Goal: Task Accomplishment & Management: Manage account settings

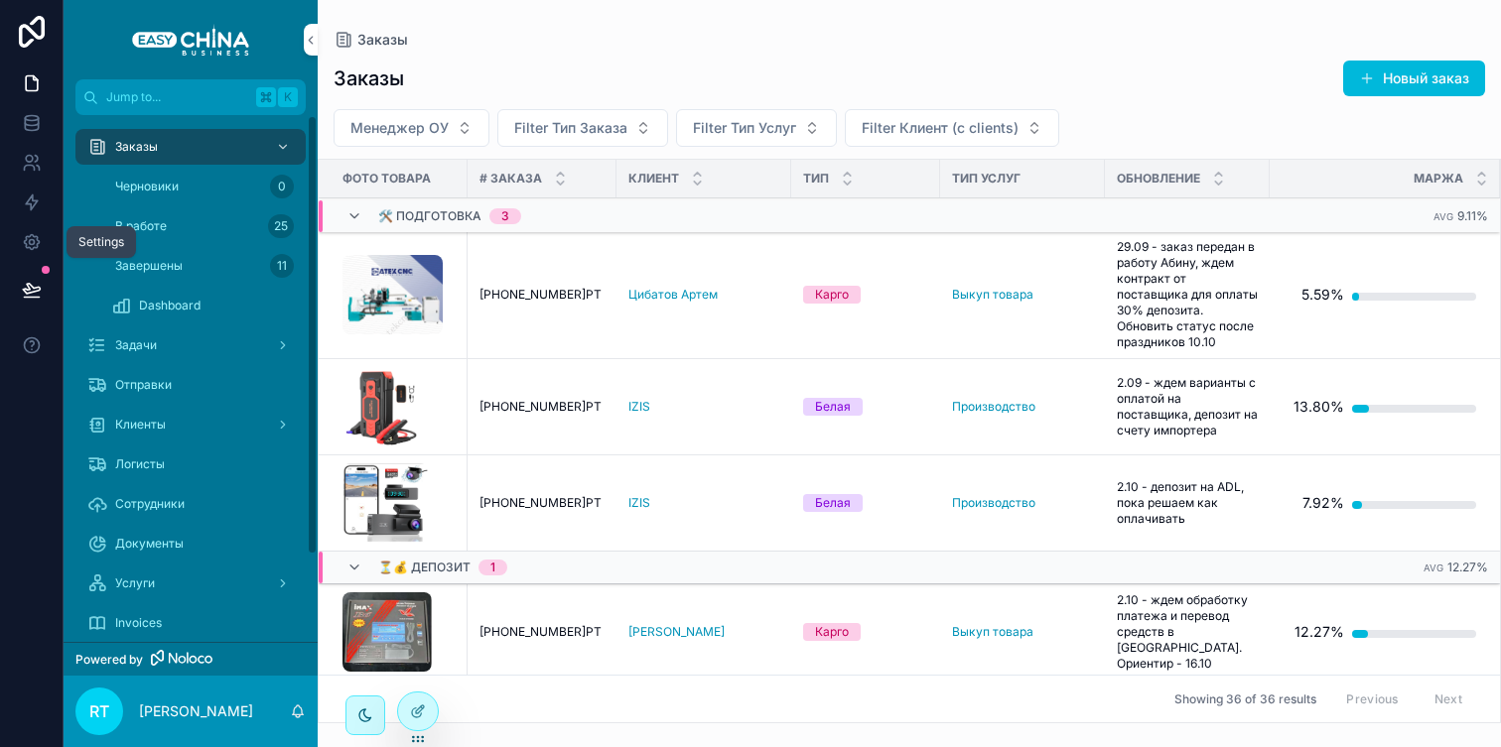
click at [39, 240] on icon at bounding box center [32, 242] width 20 height 20
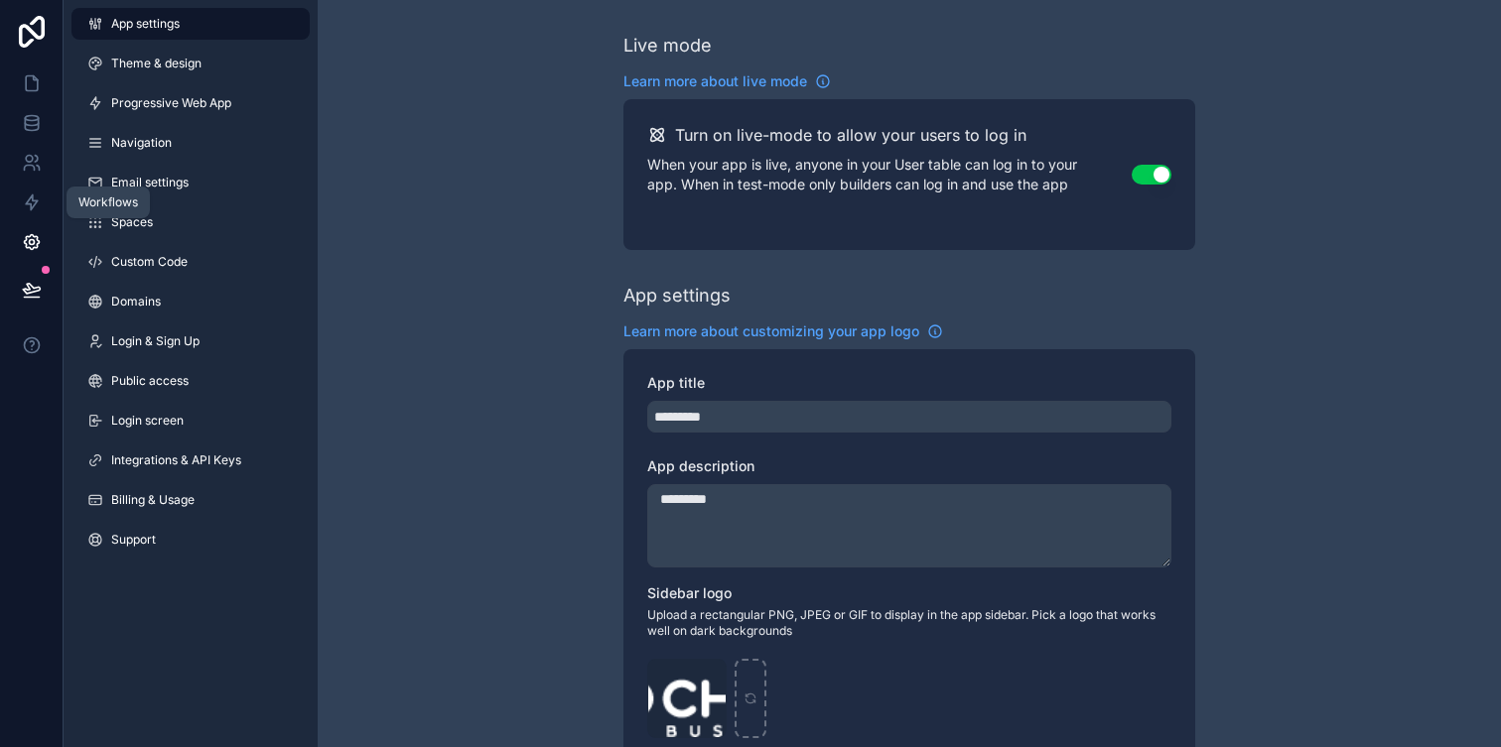
click at [30, 206] on icon at bounding box center [32, 203] width 12 height 15
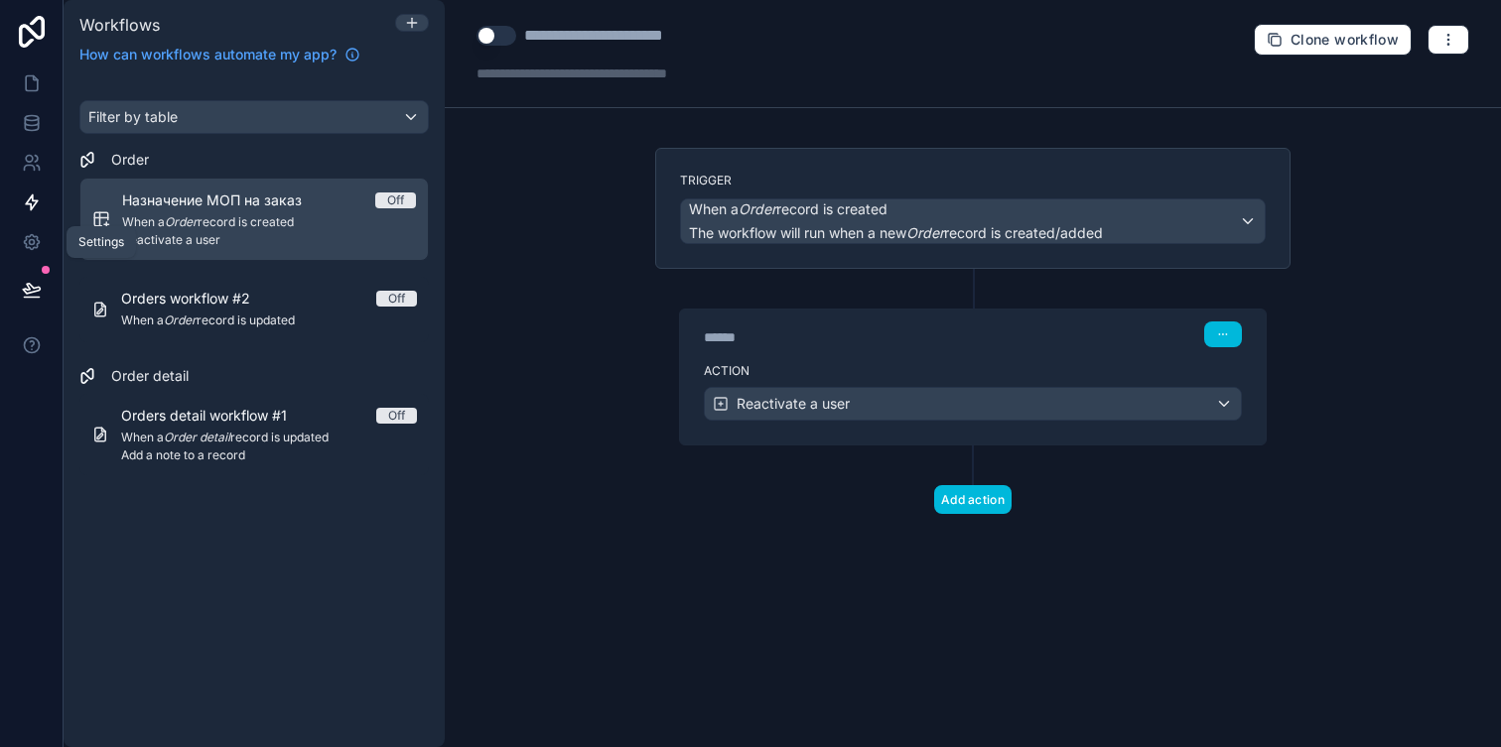
click at [26, 235] on icon at bounding box center [32, 242] width 20 height 20
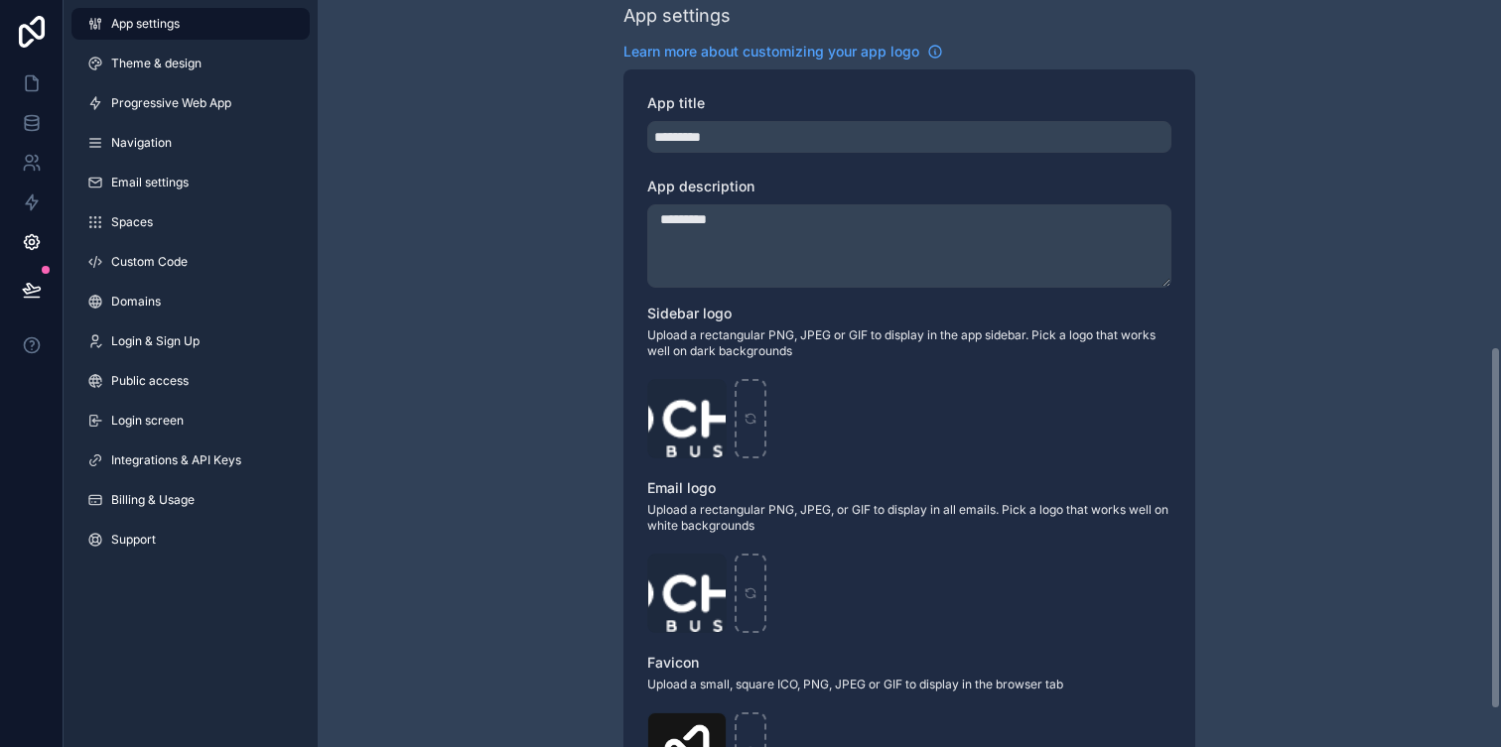
scroll to position [789, 0]
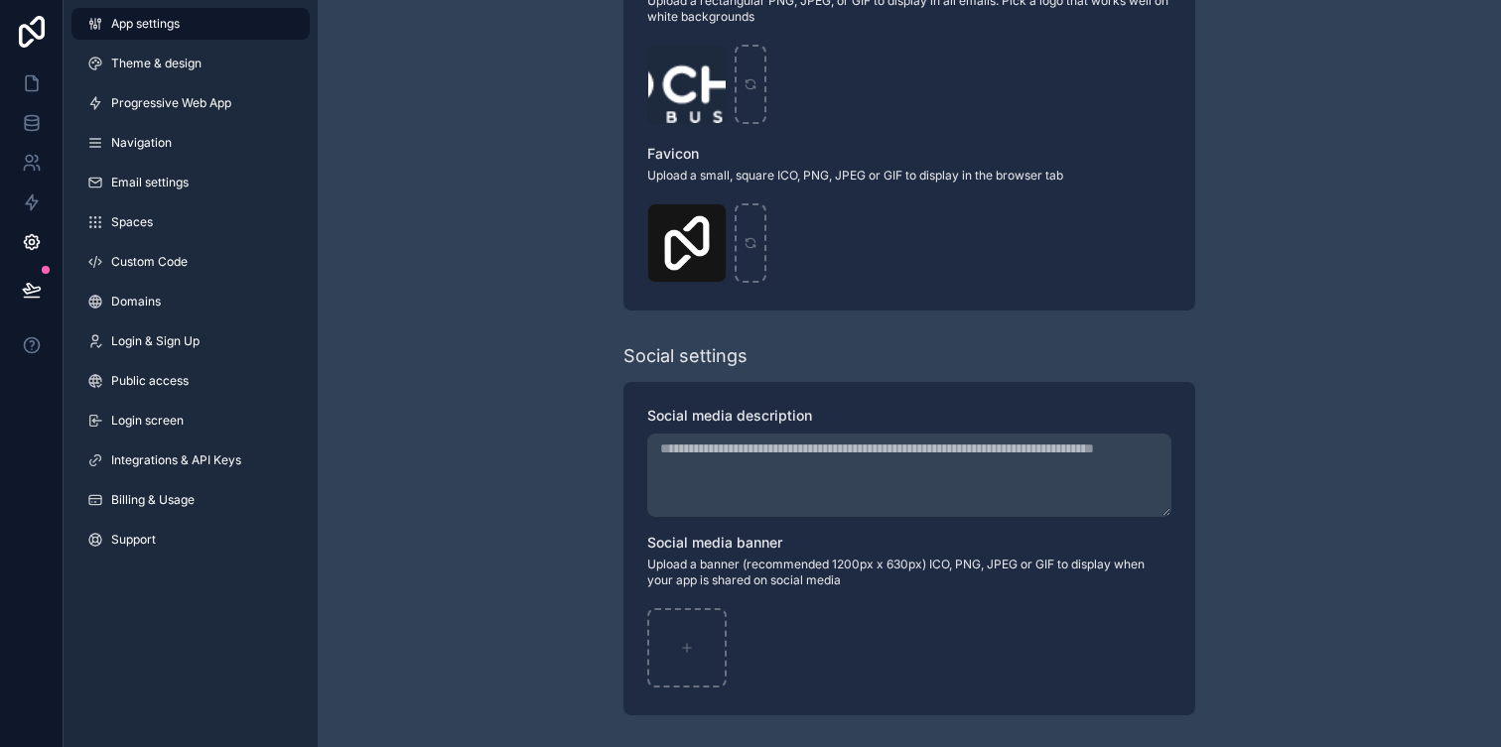
click at [186, 509] on link "Billing & Usage" at bounding box center [190, 500] width 238 height 32
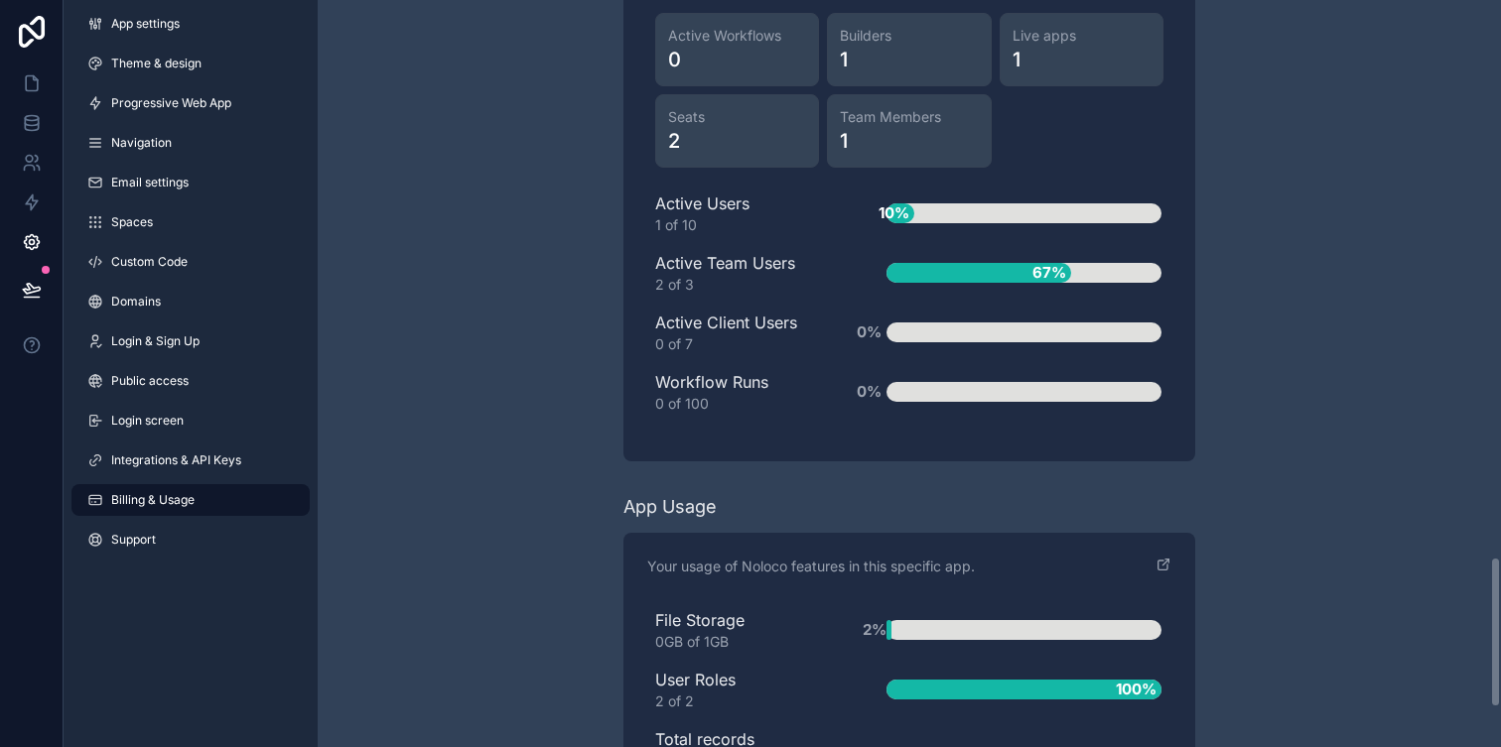
scroll to position [2749, 0]
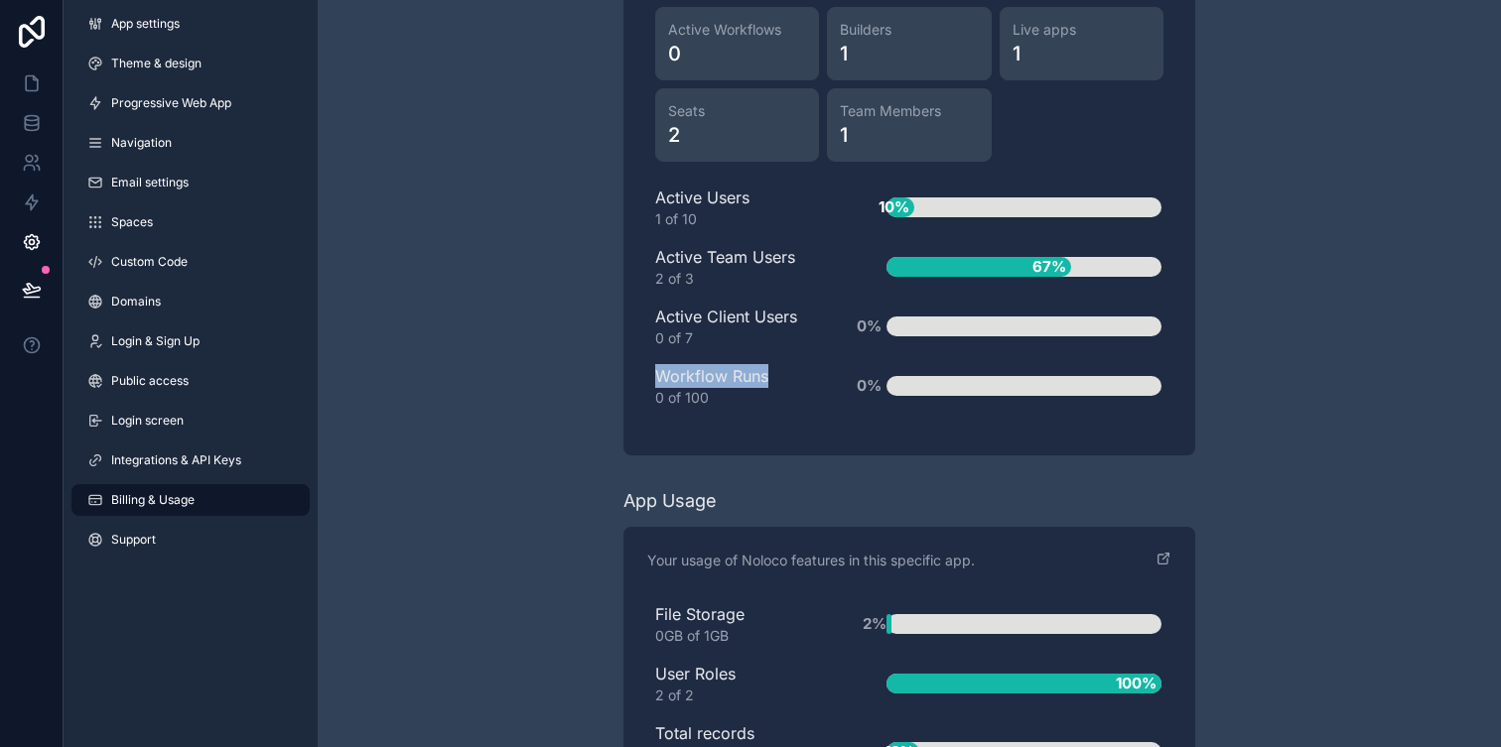
drag, startPoint x: 659, startPoint y: 373, endPoint x: 781, endPoint y: 366, distance: 122.3
click at [781, 366] on div "Workflow Runs 0 of 100" at bounding box center [739, 386] width 168 height 44
copy div "Workflow Runs"
click at [869, 322] on span "0%" at bounding box center [869, 327] width 35 height 33
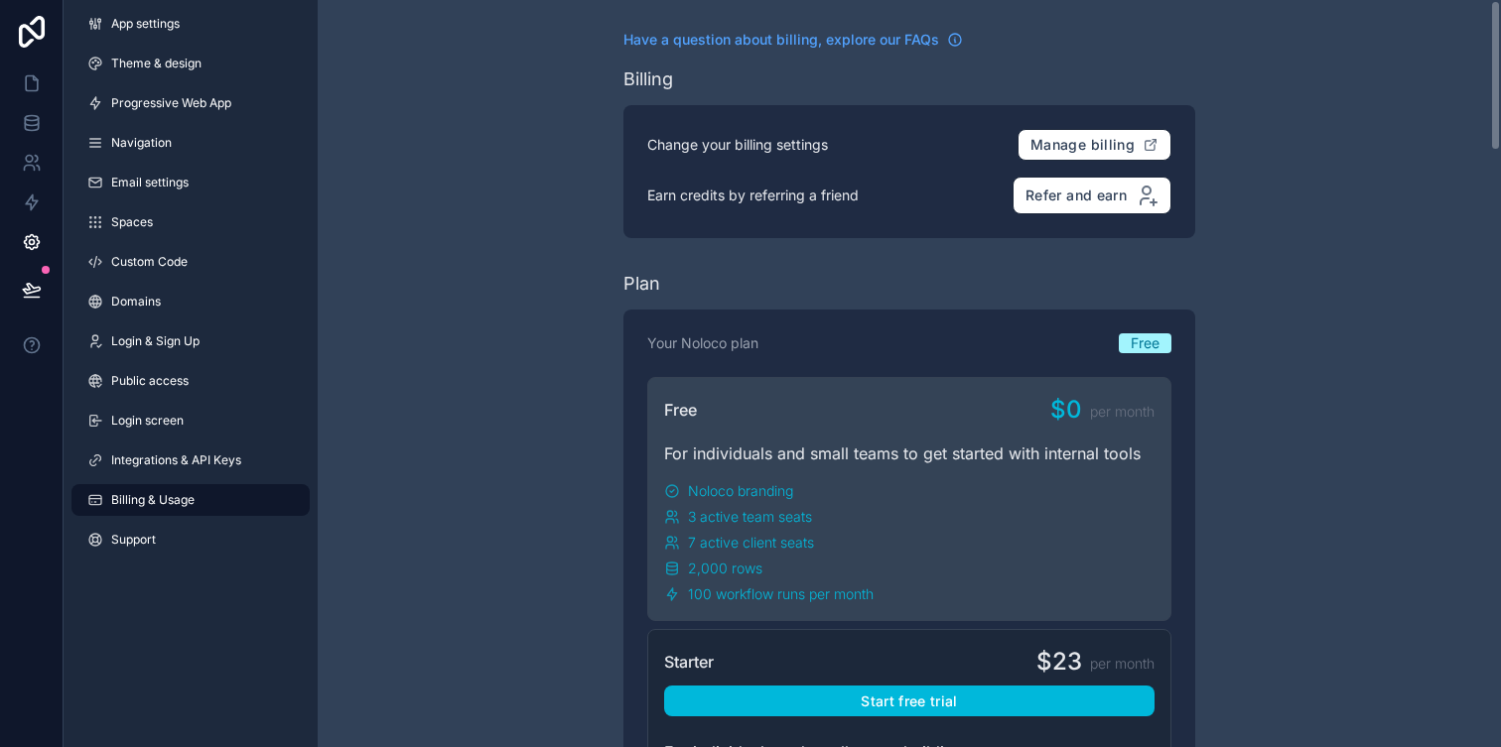
scroll to position [0, 0]
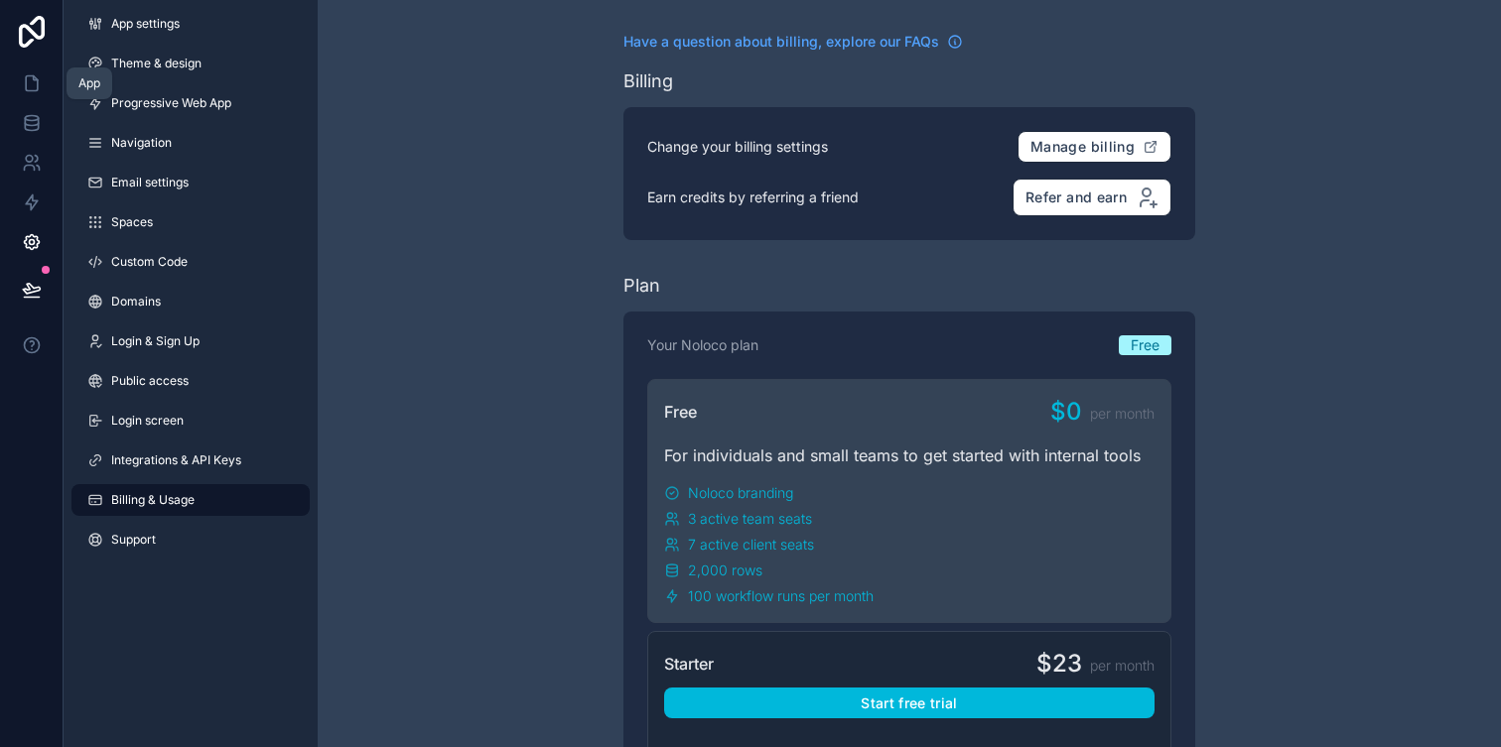
click at [36, 78] on icon at bounding box center [32, 83] width 12 height 15
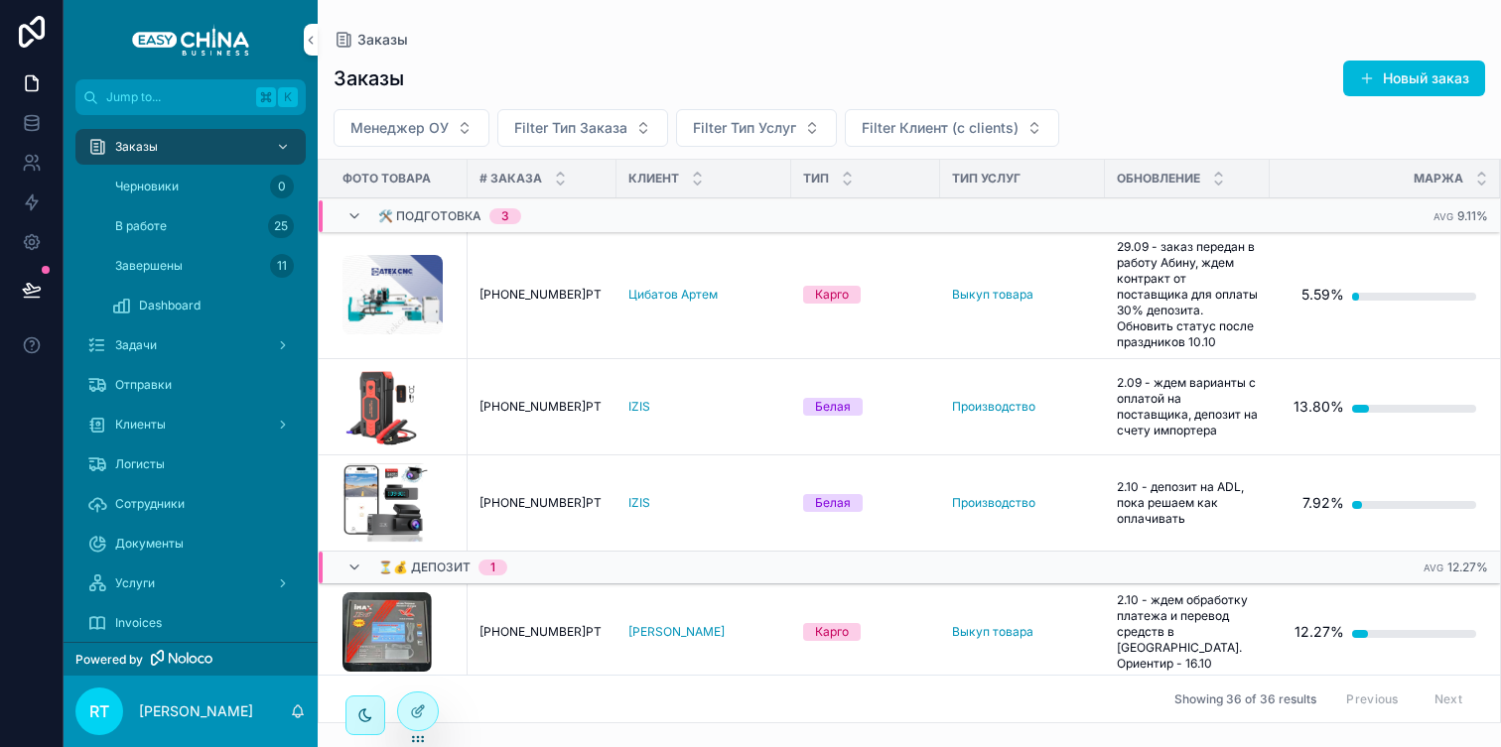
click at [543, 297] on span "[PHONE_NUMBER]РТ" at bounding box center [540, 295] width 122 height 16
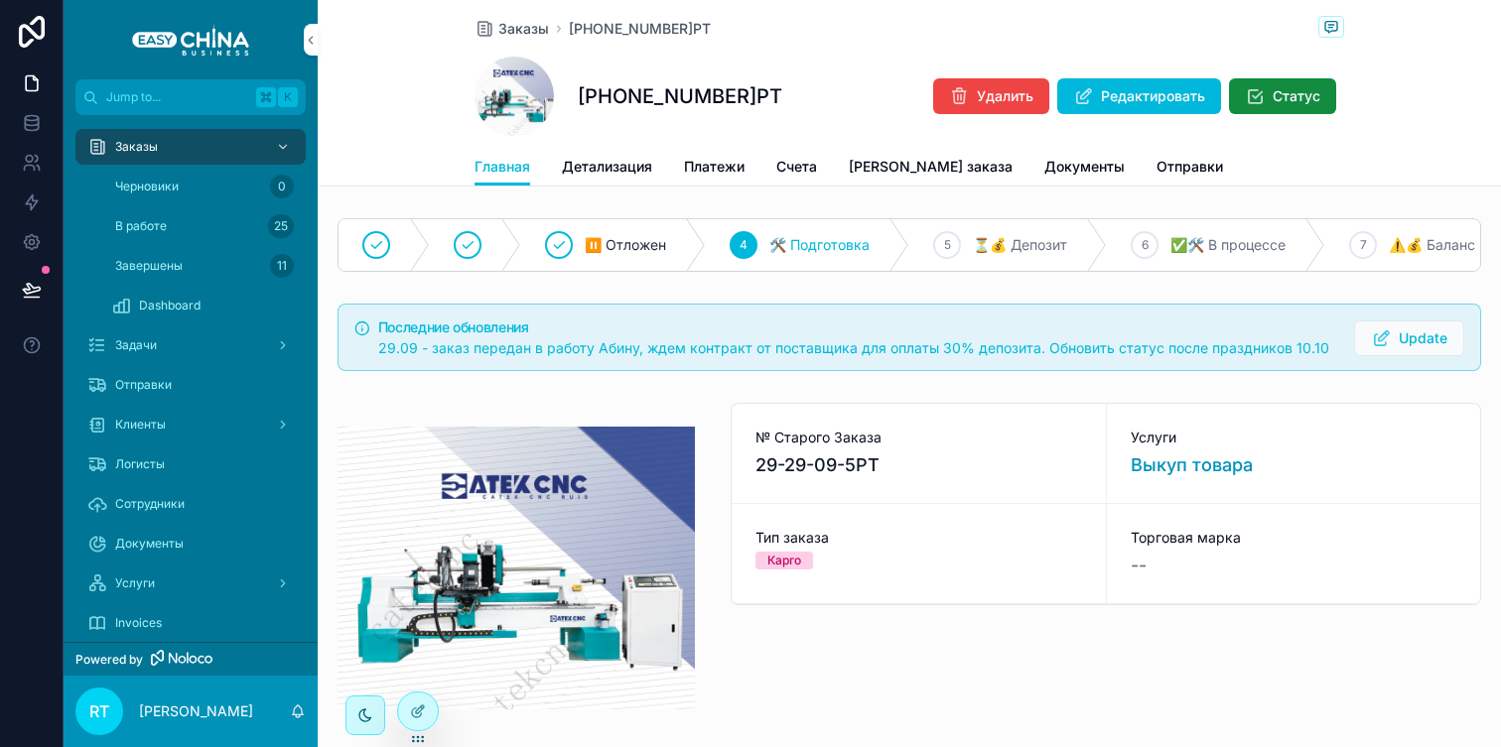
click at [626, 165] on span "Детализация" at bounding box center [607, 167] width 90 height 20
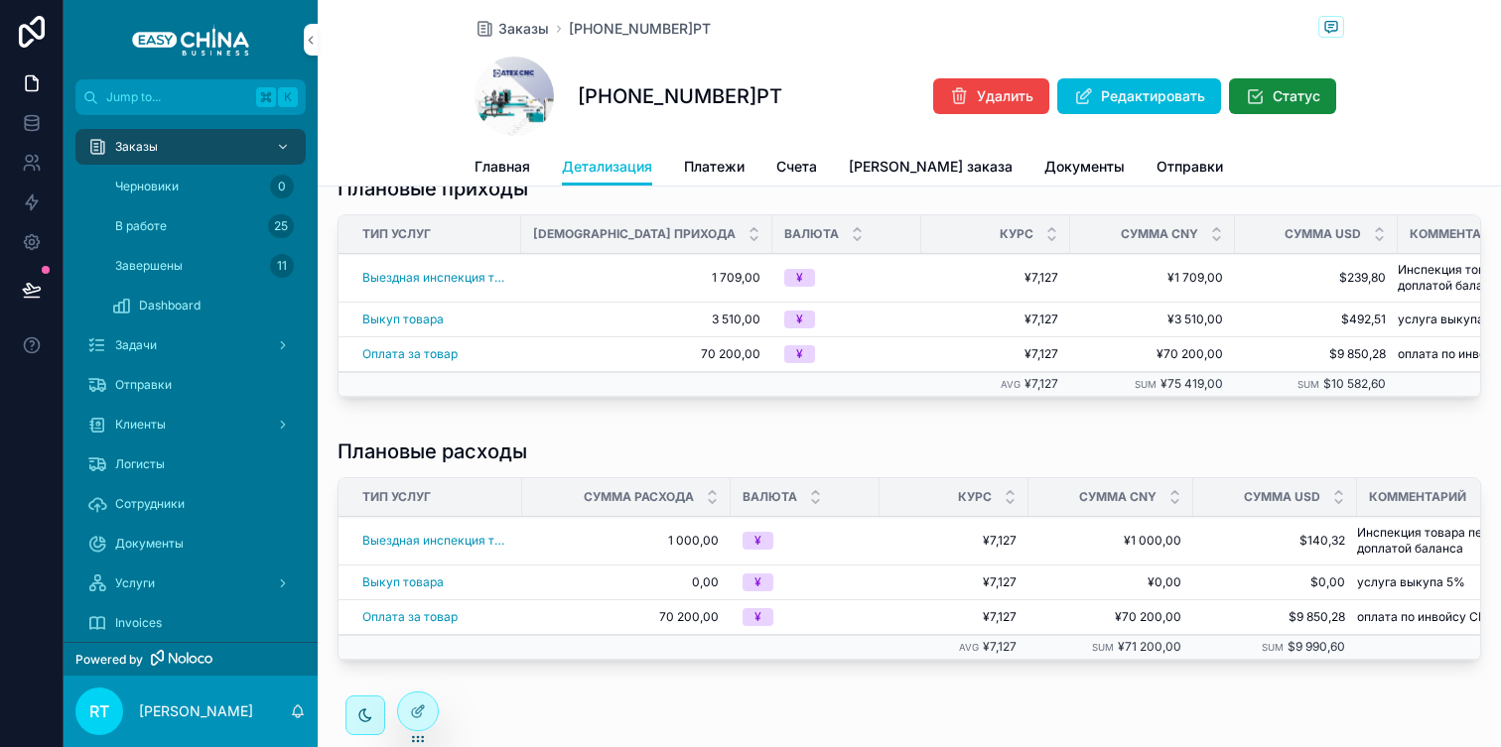
scroll to position [373, 0]
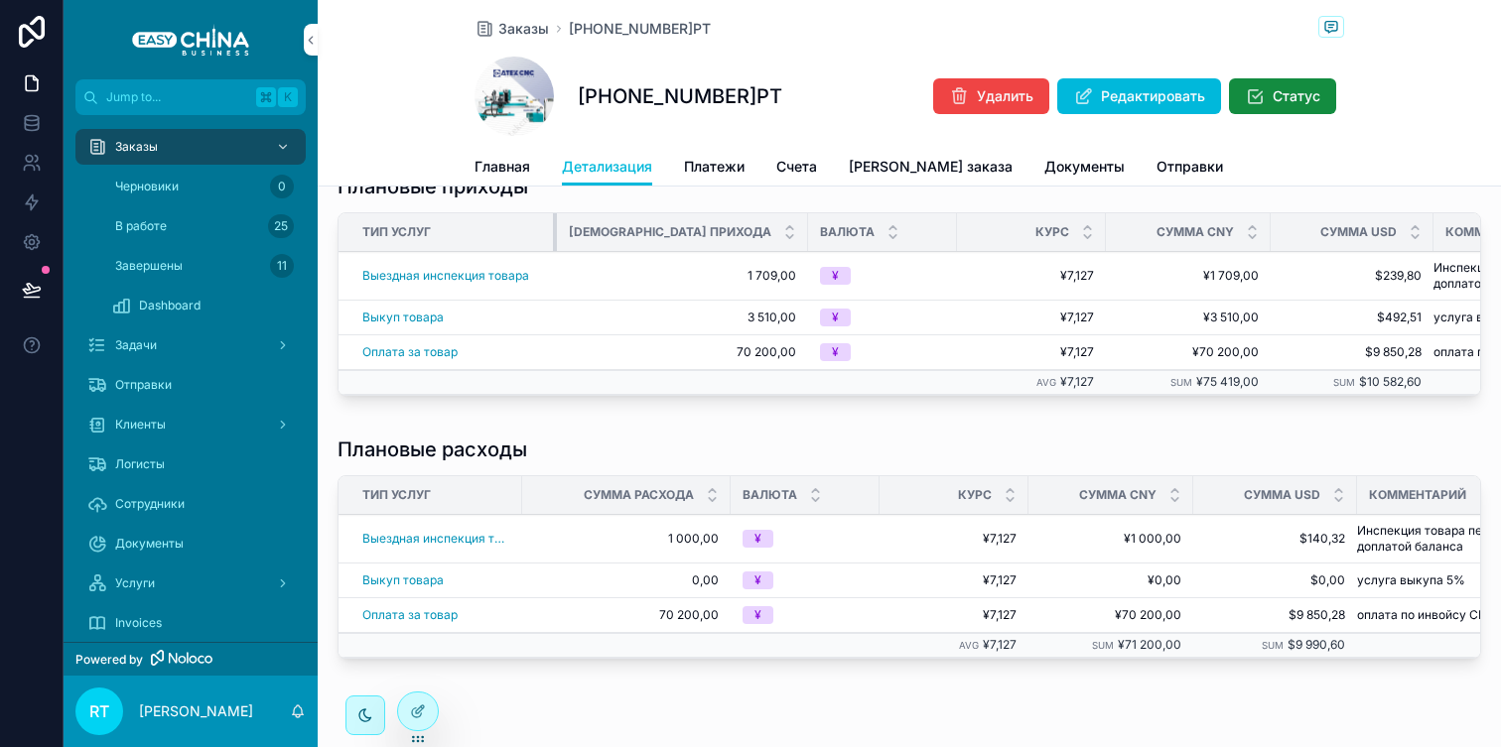
drag, startPoint x: 519, startPoint y: 217, endPoint x: 571, endPoint y: 217, distance: 51.6
click at [571, 217] on tr "Тип Услуг Сумма прихода Валюта Курс Сумма CNY Сумма USD Комментарий" at bounding box center [989, 232] width 1302 height 39
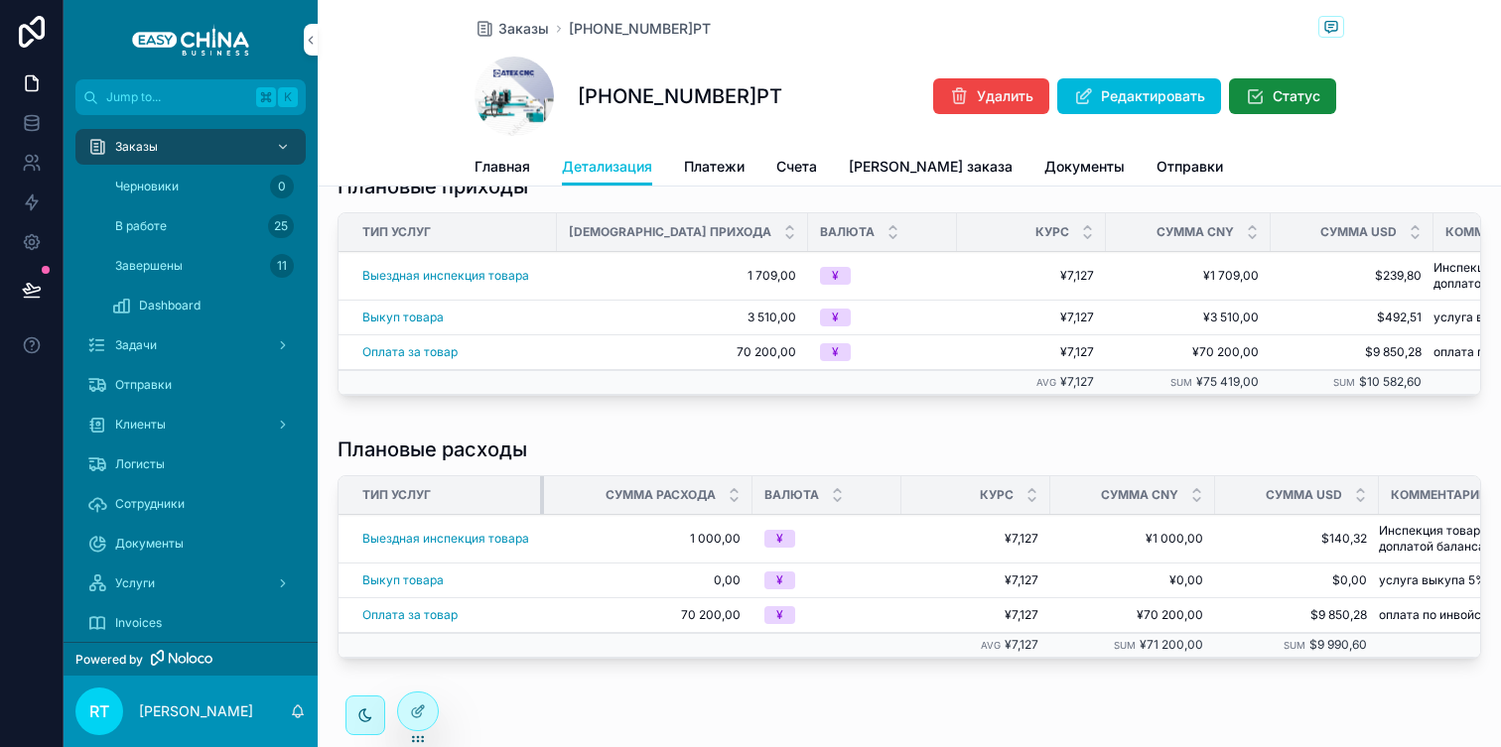
drag, startPoint x: 521, startPoint y: 486, endPoint x: 559, endPoint y: 487, distance: 37.7
click at [559, 487] on tr "Тип Услуг Сумма расхода Валюта Курс Сумма CNY Сумма USD Комментарий" at bounding box center [962, 495] width 1248 height 39
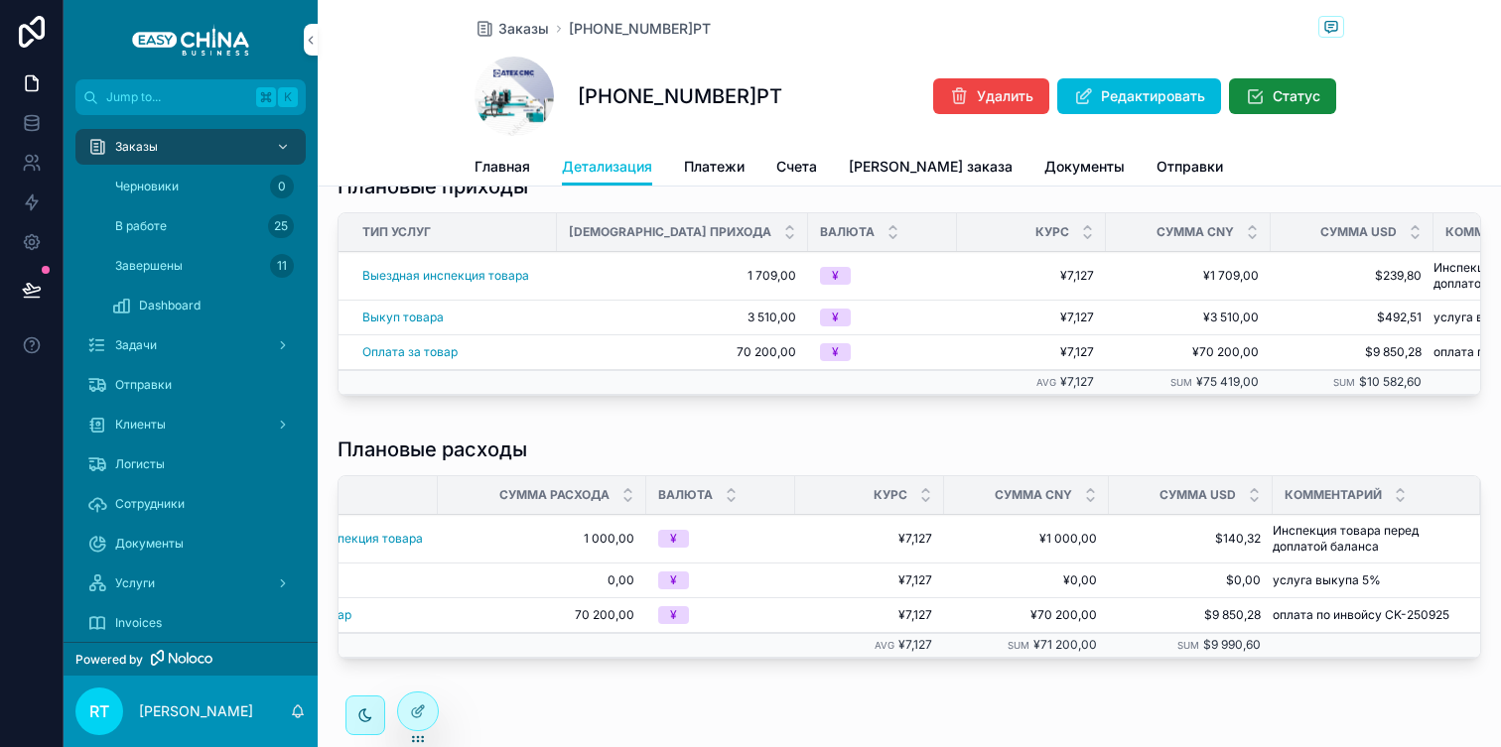
scroll to position [0, 0]
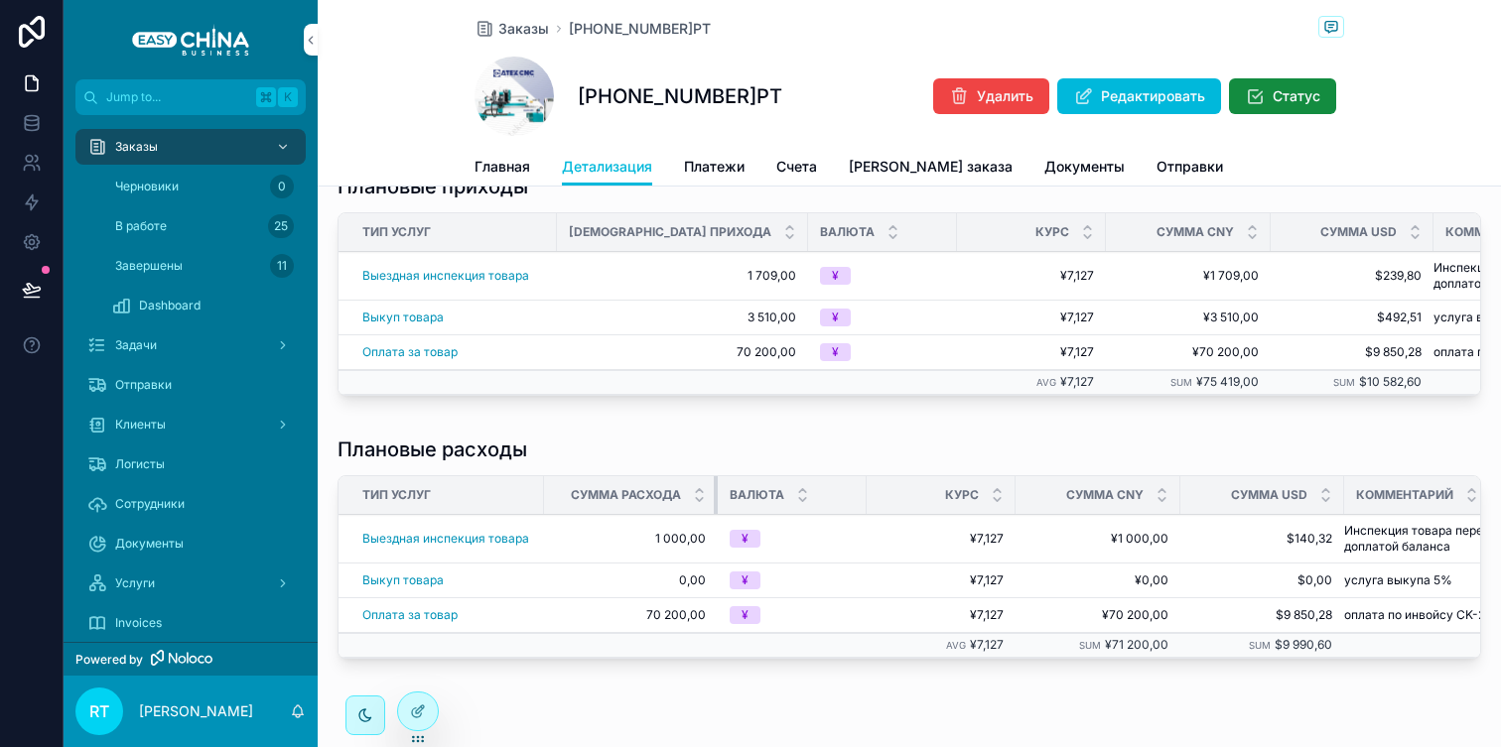
drag, startPoint x: 750, startPoint y: 483, endPoint x: 665, endPoint y: 483, distance: 85.4
click at [665, 483] on th "Сумма расхода" at bounding box center [631, 495] width 174 height 39
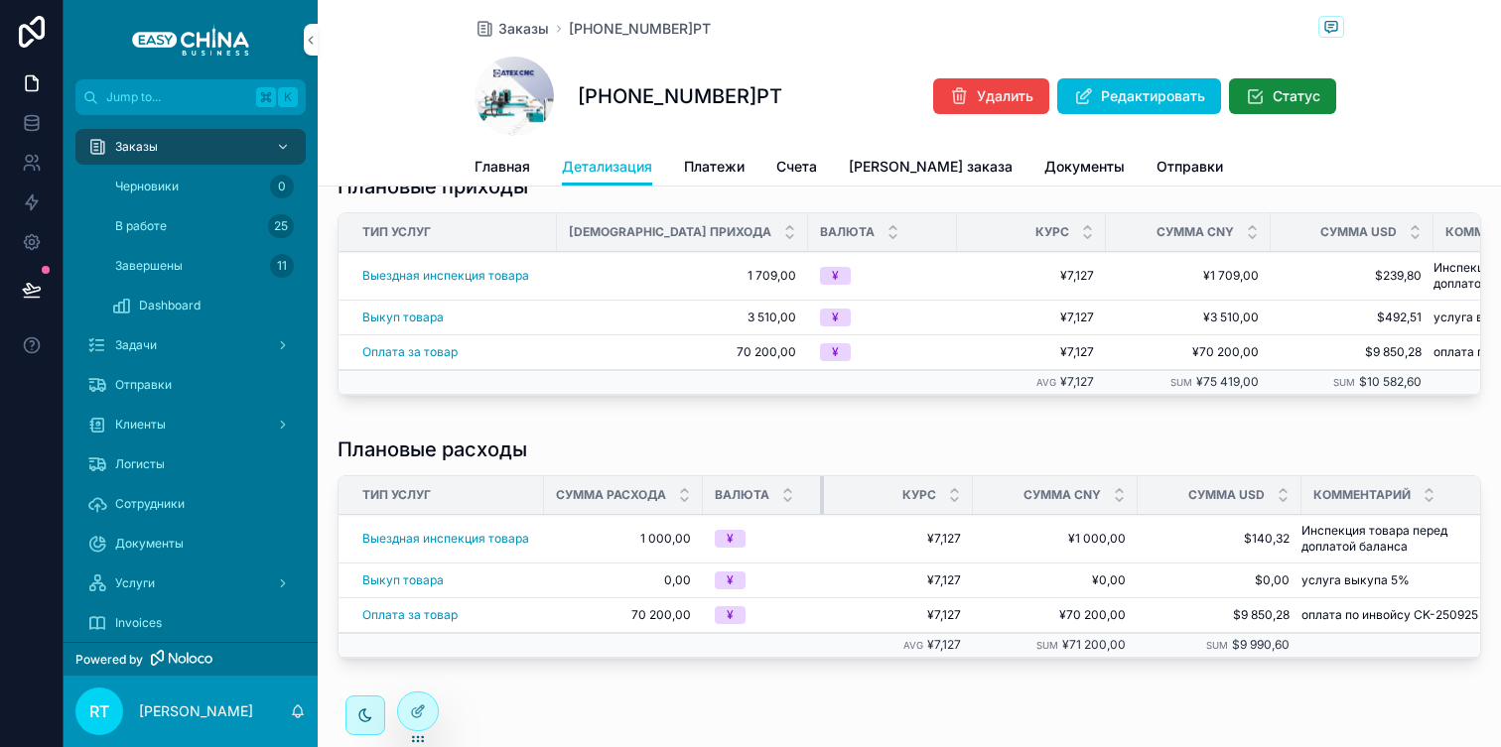
drag, startPoint x: 851, startPoint y: 487, endPoint x: 766, endPoint y: 487, distance: 84.4
click at [767, 487] on th "Валюта" at bounding box center [763, 495] width 121 height 39
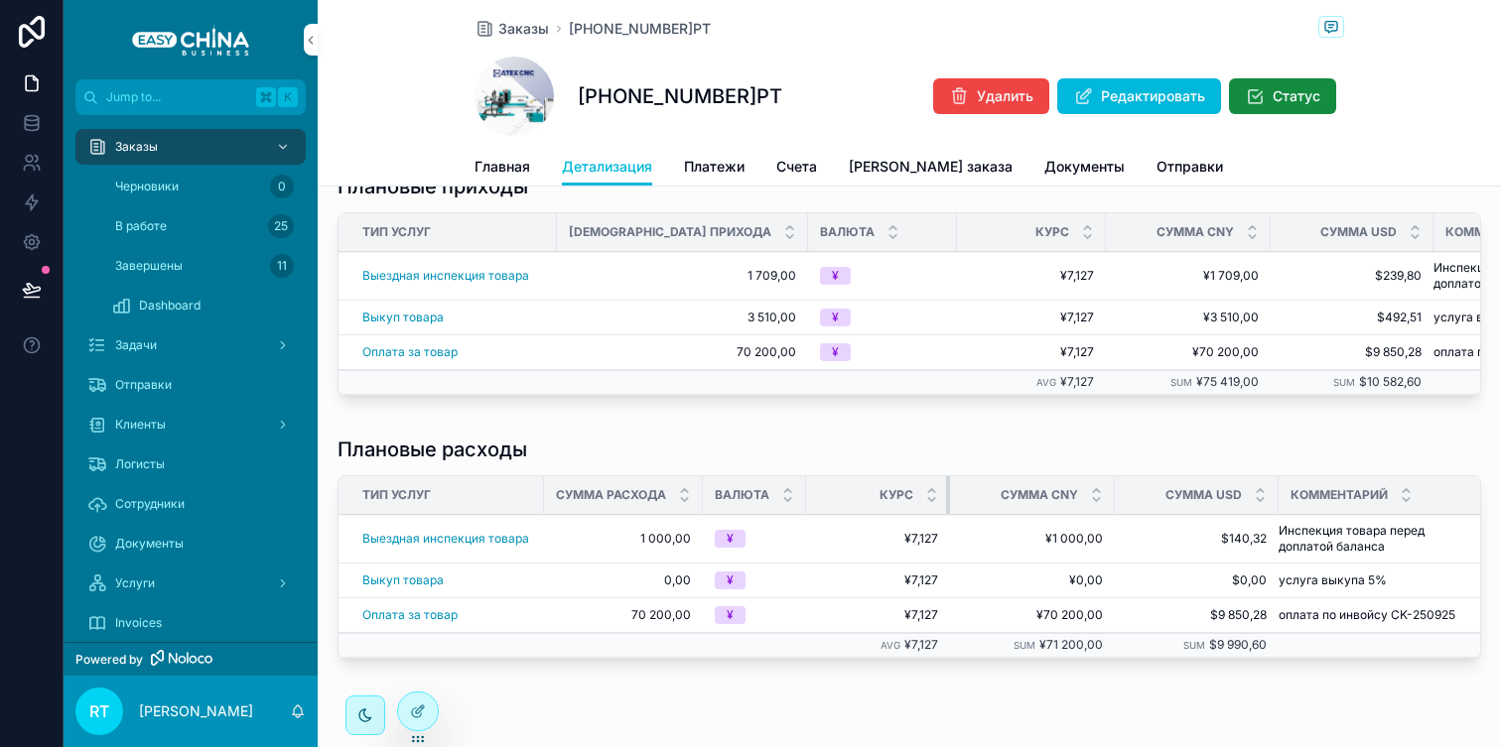
drag, startPoint x: 953, startPoint y: 488, endPoint x: 878, endPoint y: 488, distance: 74.4
click at [878, 488] on th "Курс" at bounding box center [878, 495] width 144 height 39
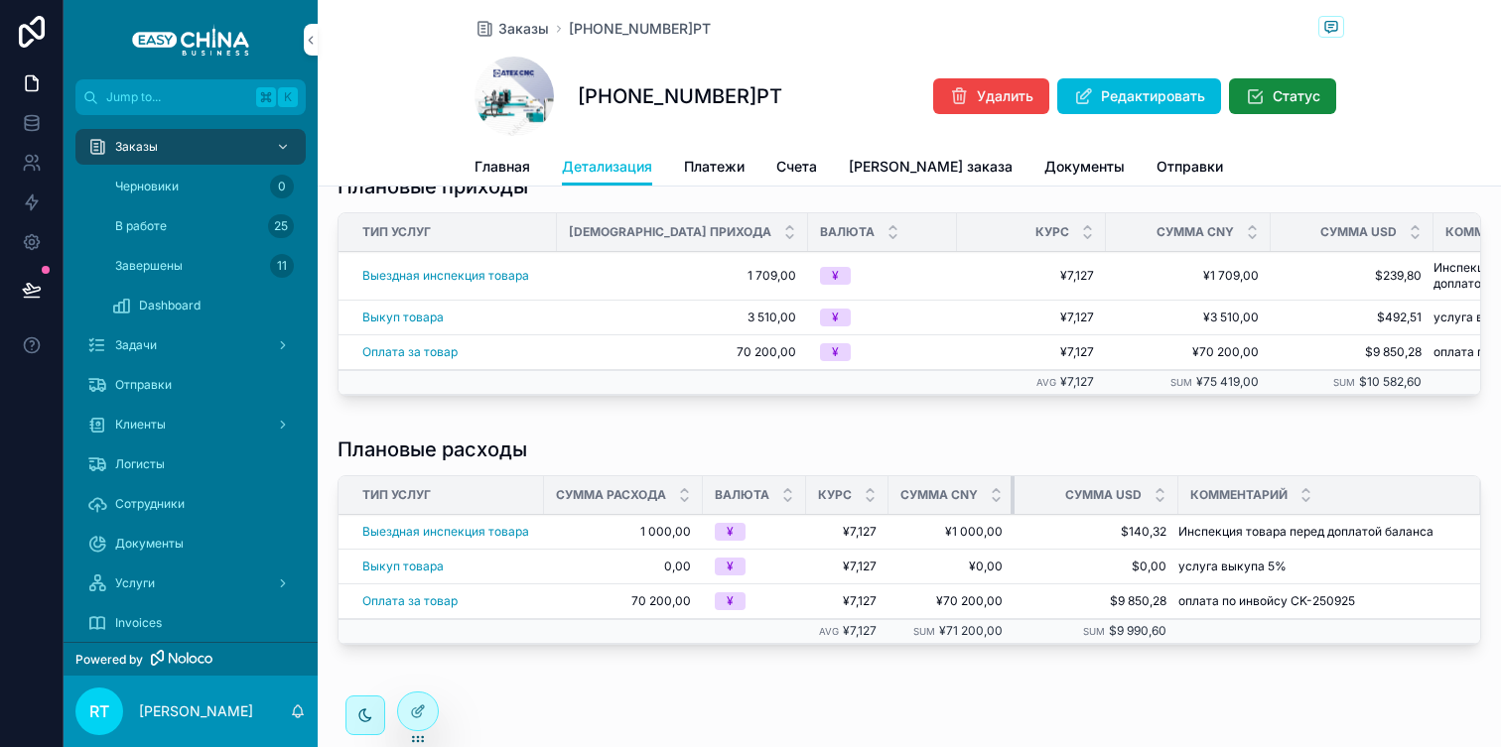
drag, startPoint x: 1050, startPoint y: 491, endPoint x: 986, endPoint y: 491, distance: 64.5
click at [986, 491] on th "Сумма CNY" at bounding box center [951, 495] width 126 height 39
drag, startPoint x: 1174, startPoint y: 482, endPoint x: 1060, endPoint y: 484, distance: 114.2
click at [1062, 483] on th "Сумма USD" at bounding box center [1076, 495] width 125 height 39
drag, startPoint x: 764, startPoint y: 227, endPoint x: 587, endPoint y: 225, distance: 177.7
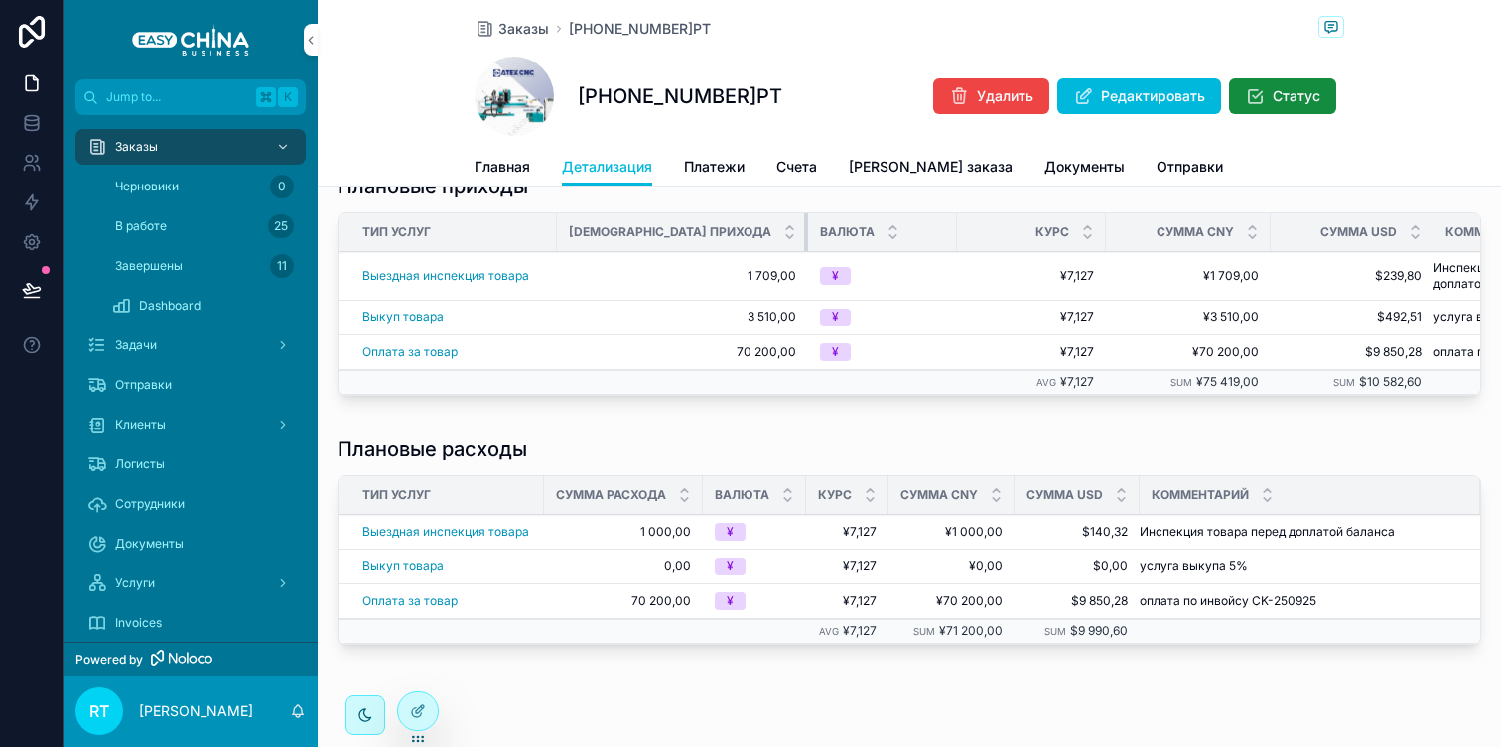
click at [587, 225] on th "[DEMOGRAPHIC_DATA] прихода" at bounding box center [682, 232] width 251 height 39
drag, startPoint x: 864, startPoint y: 220, endPoint x: 773, endPoint y: 223, distance: 91.4
click at [808, 223] on th "Валюта" at bounding box center [876, 232] width 137 height 39
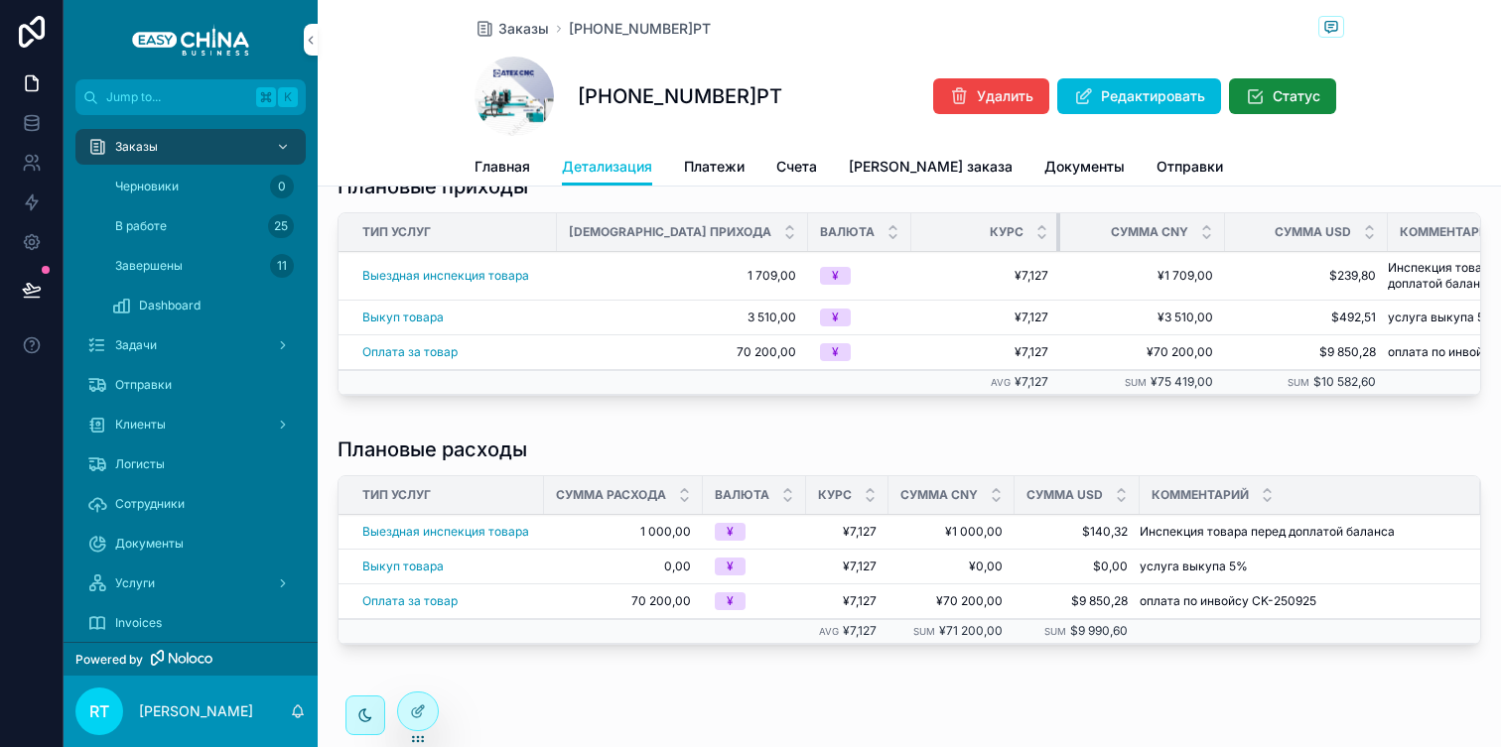
drag, startPoint x: 969, startPoint y: 230, endPoint x: 794, endPoint y: 229, distance: 174.7
click at [794, 229] on tr "Тип Услуг Сумма прихода Валюта Курс Сумма CNY Сумма USD Комментарий" at bounding box center [966, 232] width 1257 height 39
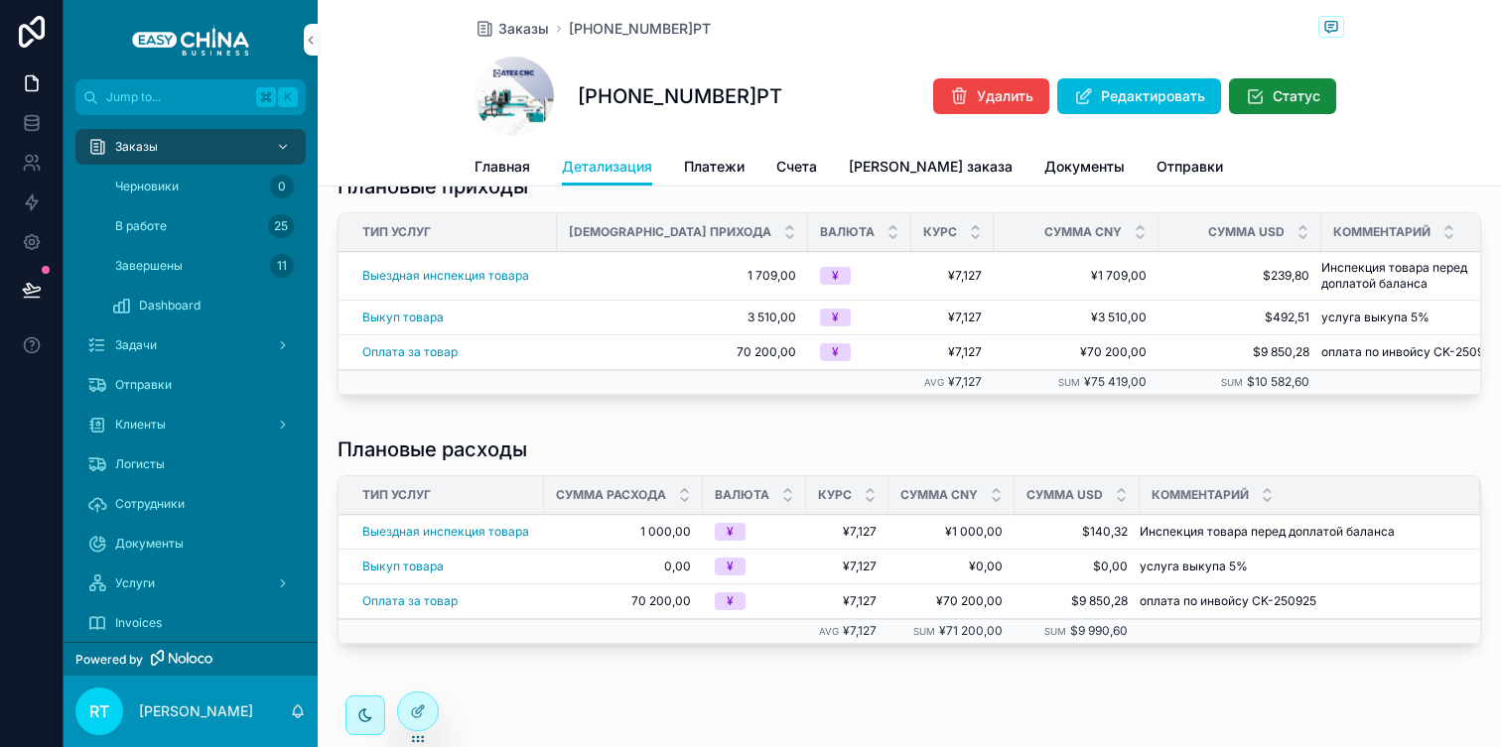
click at [1062, 228] on div "Сумма CNY" at bounding box center [1076, 232] width 165 height 38
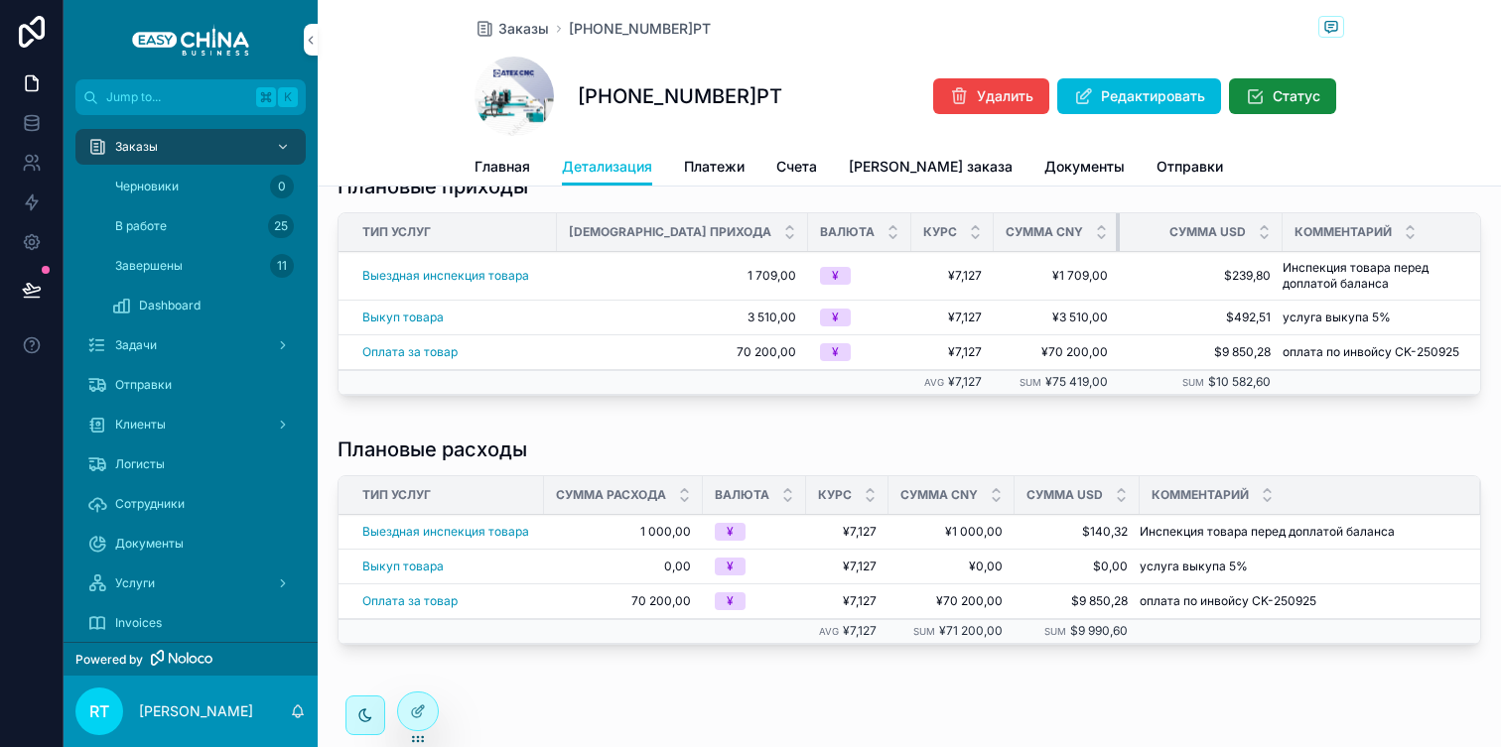
drag, startPoint x: 1066, startPoint y: 226, endPoint x: 964, endPoint y: 227, distance: 102.2
click at [994, 227] on th "Сумма CNY" at bounding box center [1057, 232] width 126 height 39
click at [1282, 225] on div "Комментарий" at bounding box center [1385, 232] width 207 height 38
click at [1187, 228] on div "Сумма USD" at bounding box center [1201, 232] width 163 height 38
drag, startPoint x: 1189, startPoint y: 228, endPoint x: 1077, endPoint y: 228, distance: 112.2
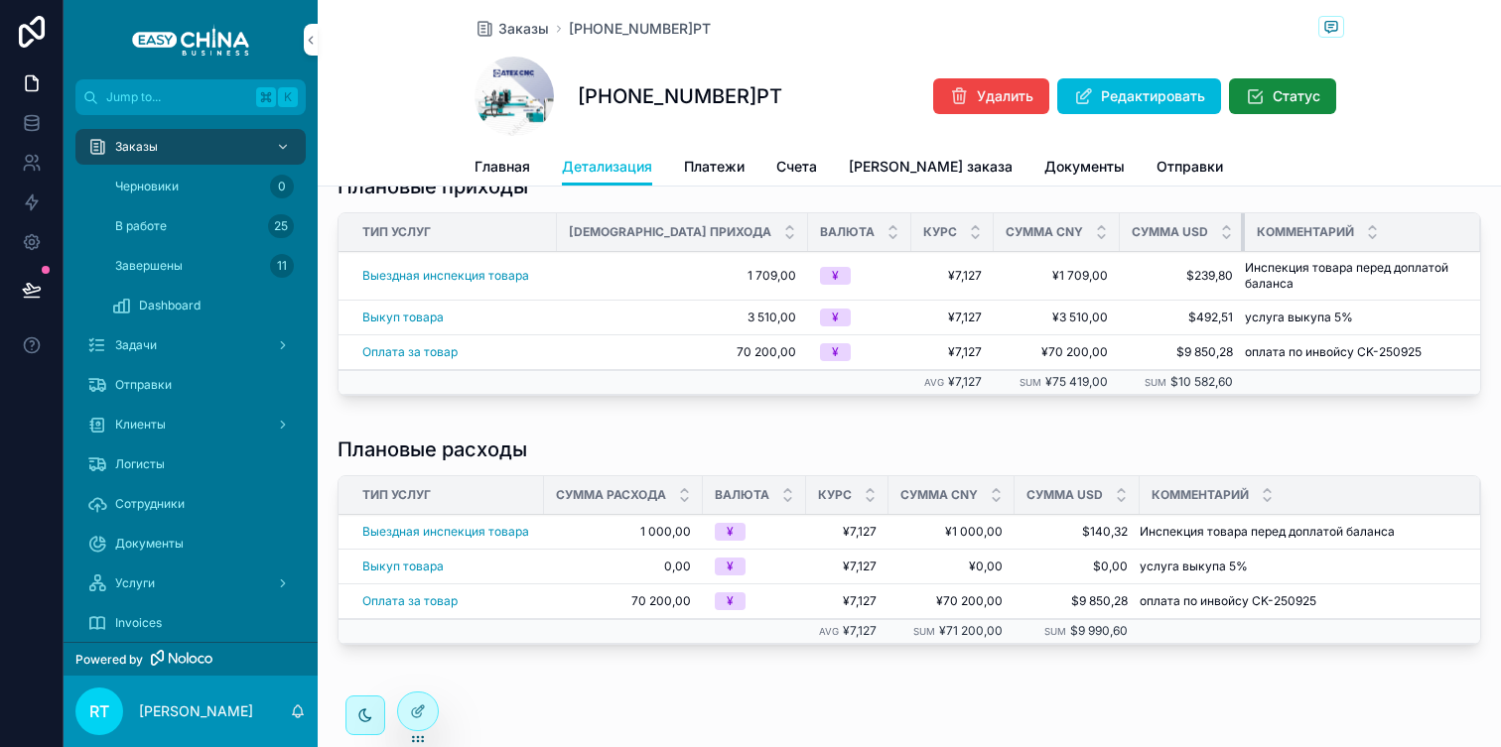
click at [1120, 228] on th "Сумма USD" at bounding box center [1182, 232] width 125 height 39
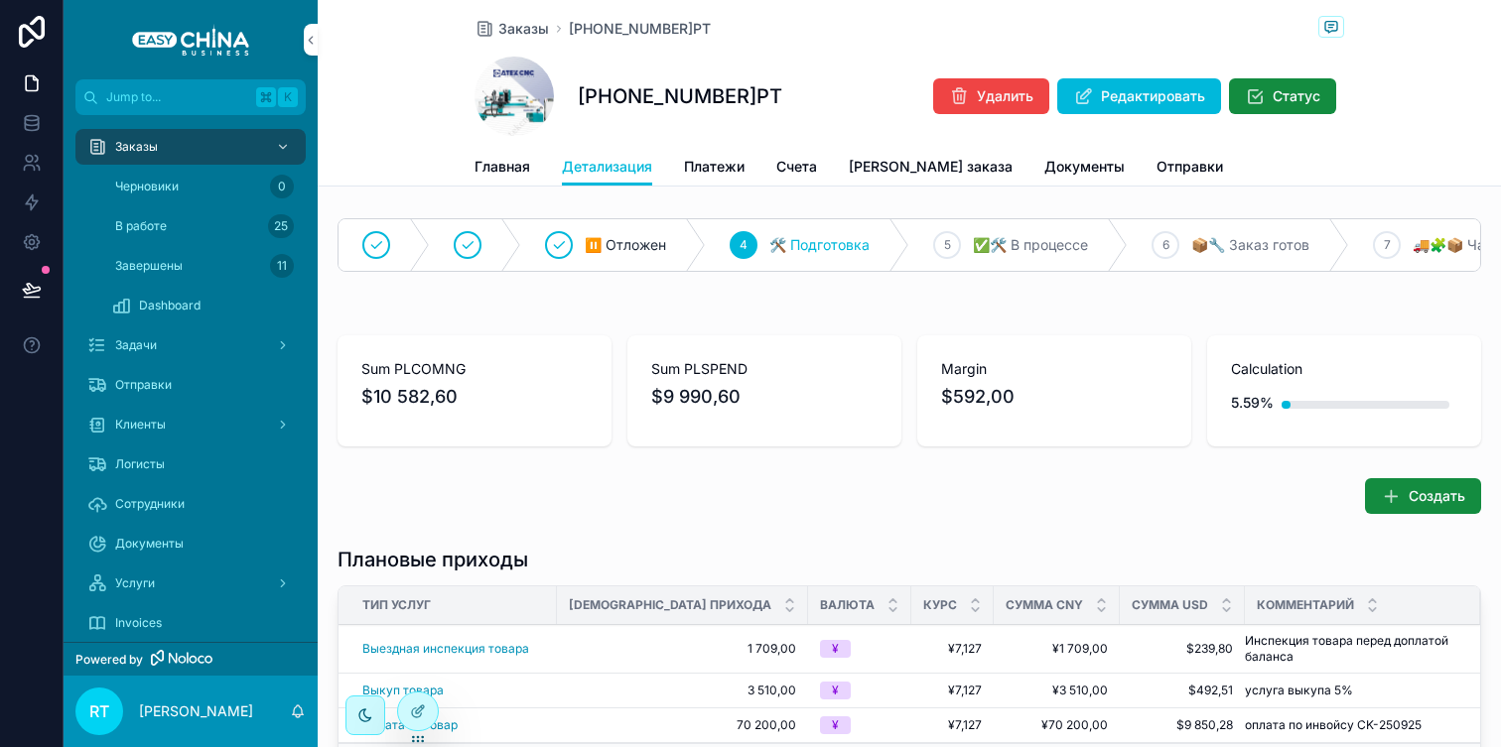
click at [709, 165] on span "Платежи" at bounding box center [714, 167] width 61 height 20
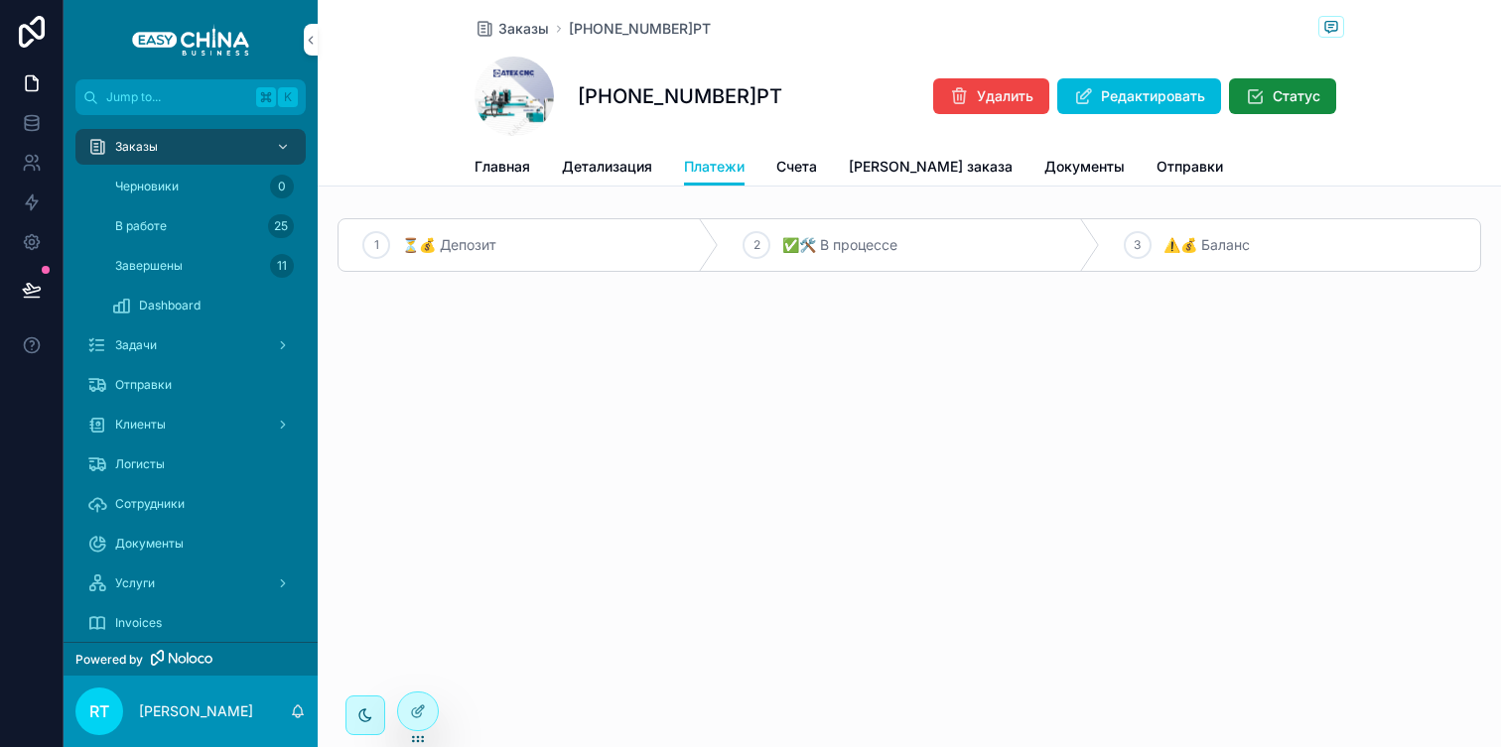
click at [604, 158] on span "Детализация" at bounding box center [607, 167] width 90 height 20
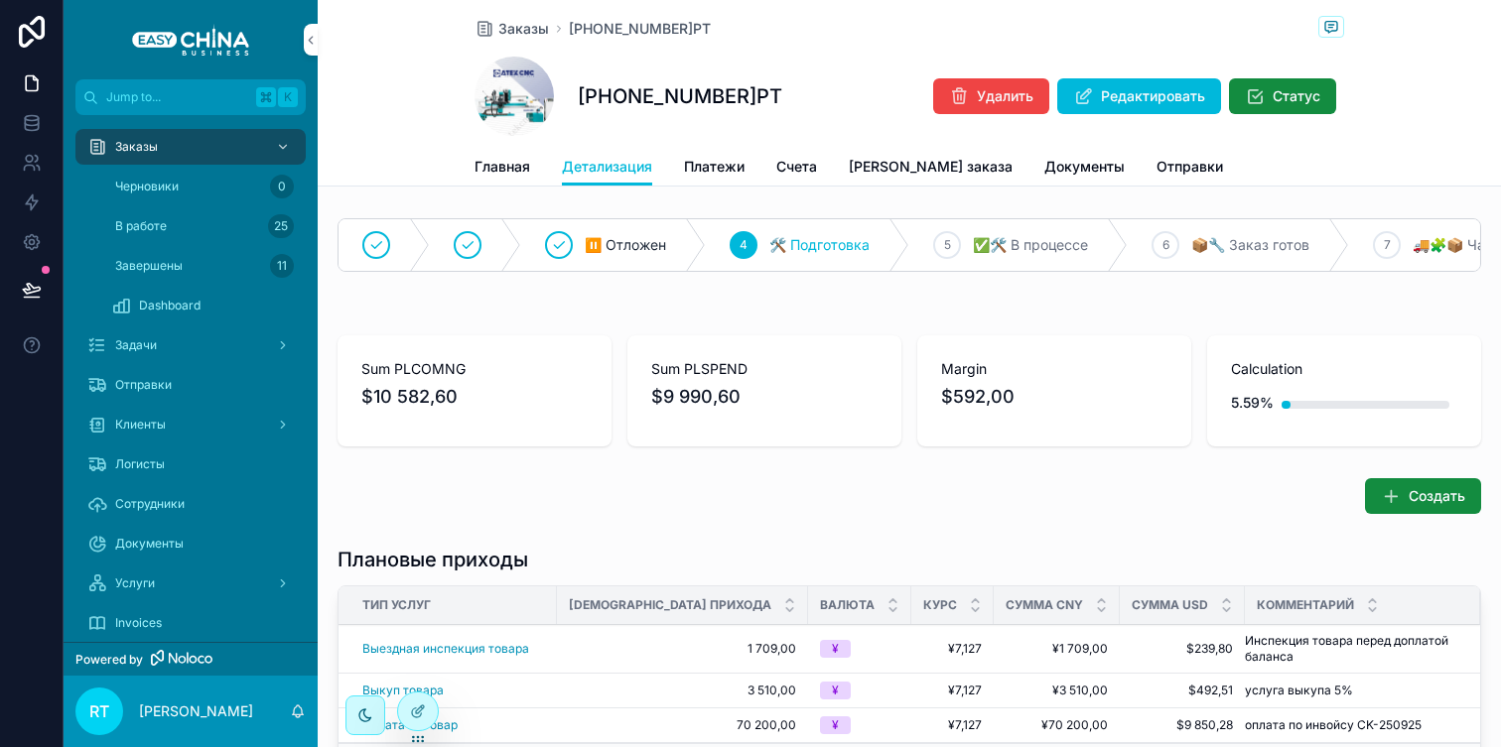
click at [723, 164] on span "Платежи" at bounding box center [714, 167] width 61 height 20
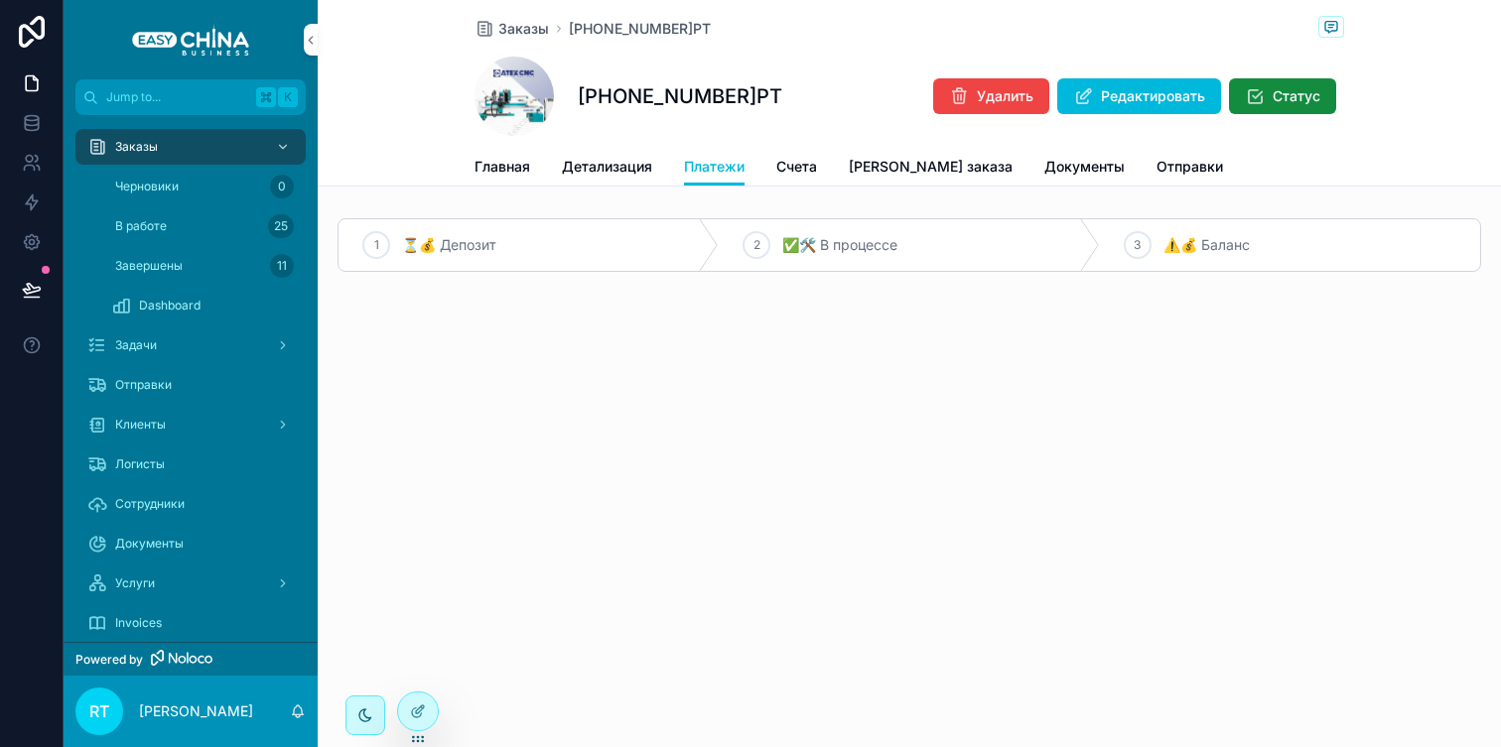
click at [799, 159] on span "Счета" at bounding box center [796, 167] width 41 height 20
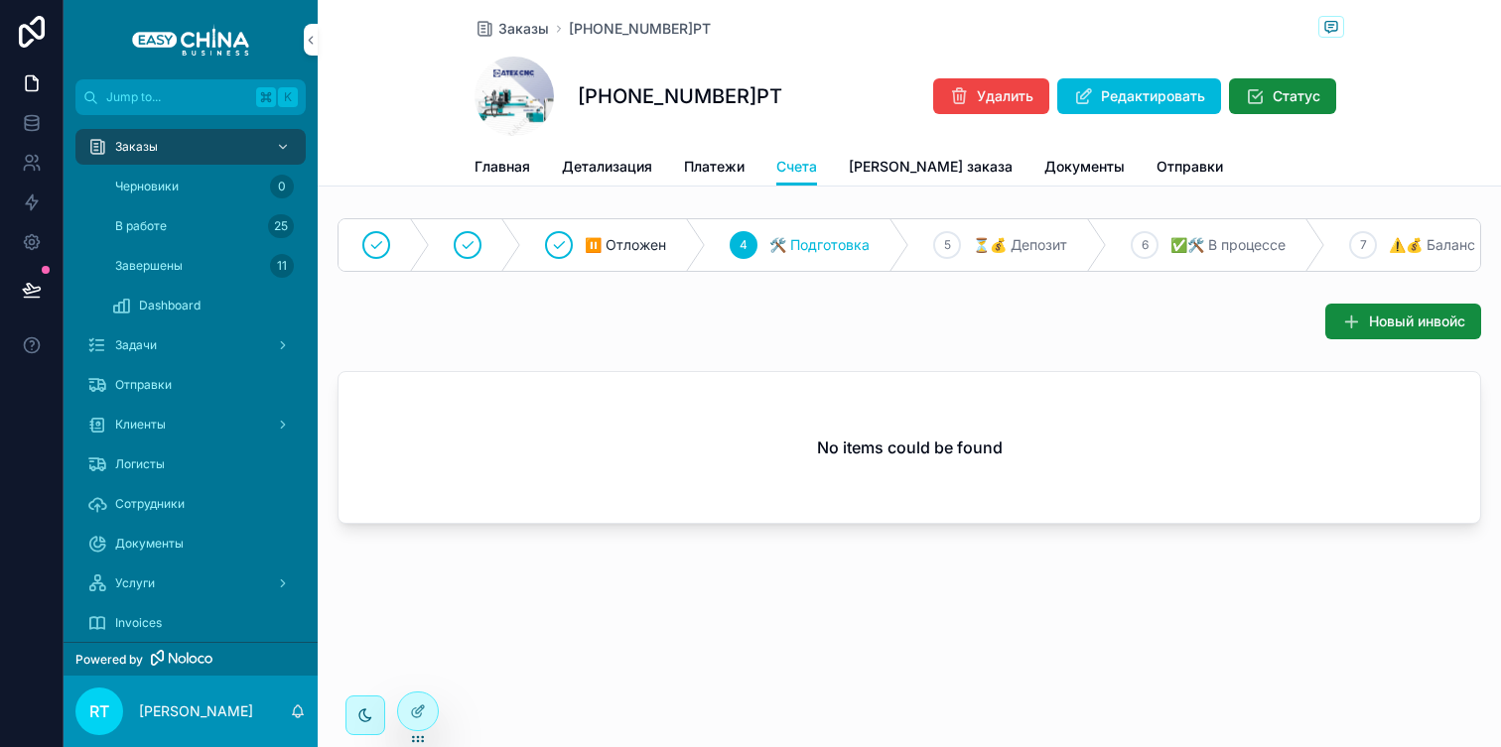
click at [1386, 312] on span "Новый инвойс" at bounding box center [1417, 322] width 96 height 20
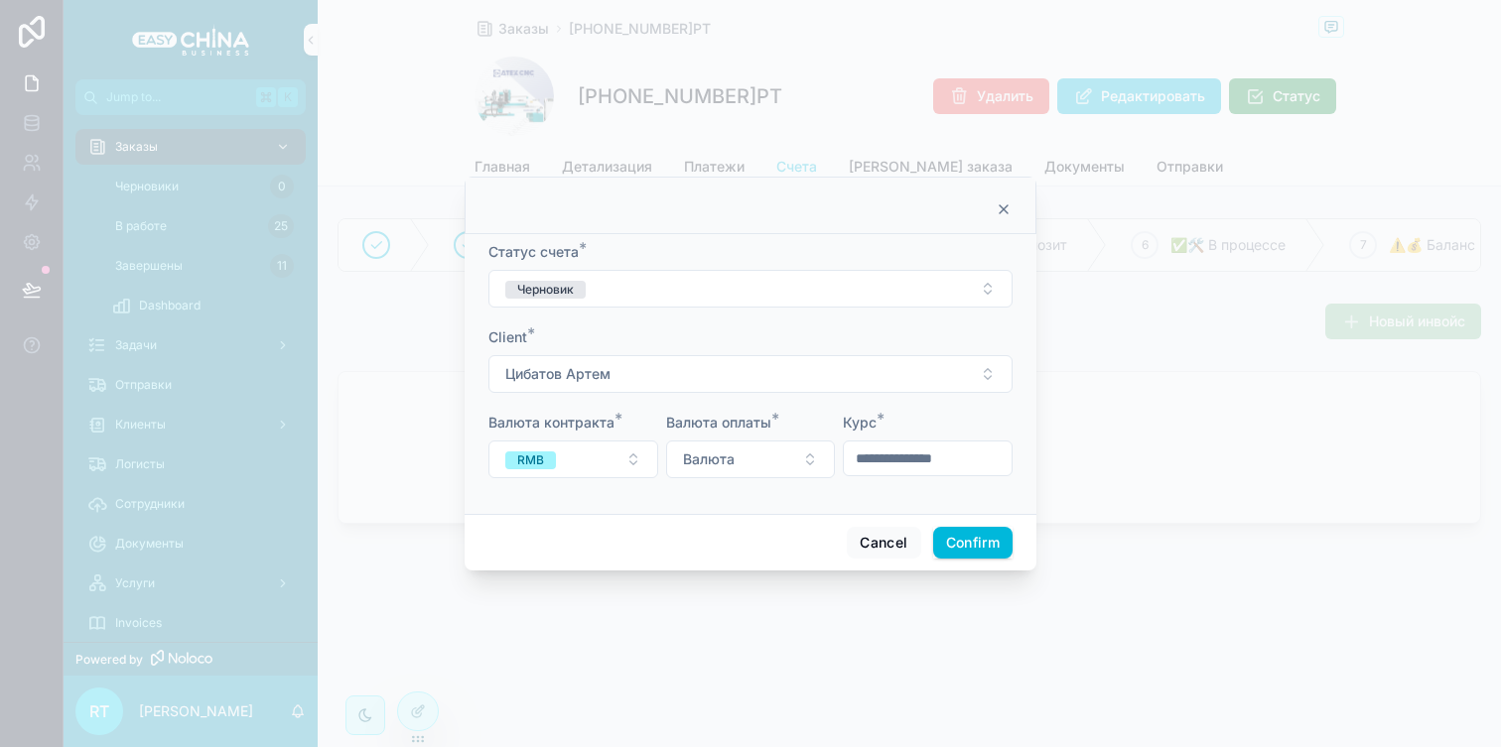
click at [790, 457] on button "Валюта" at bounding box center [751, 460] width 170 height 38
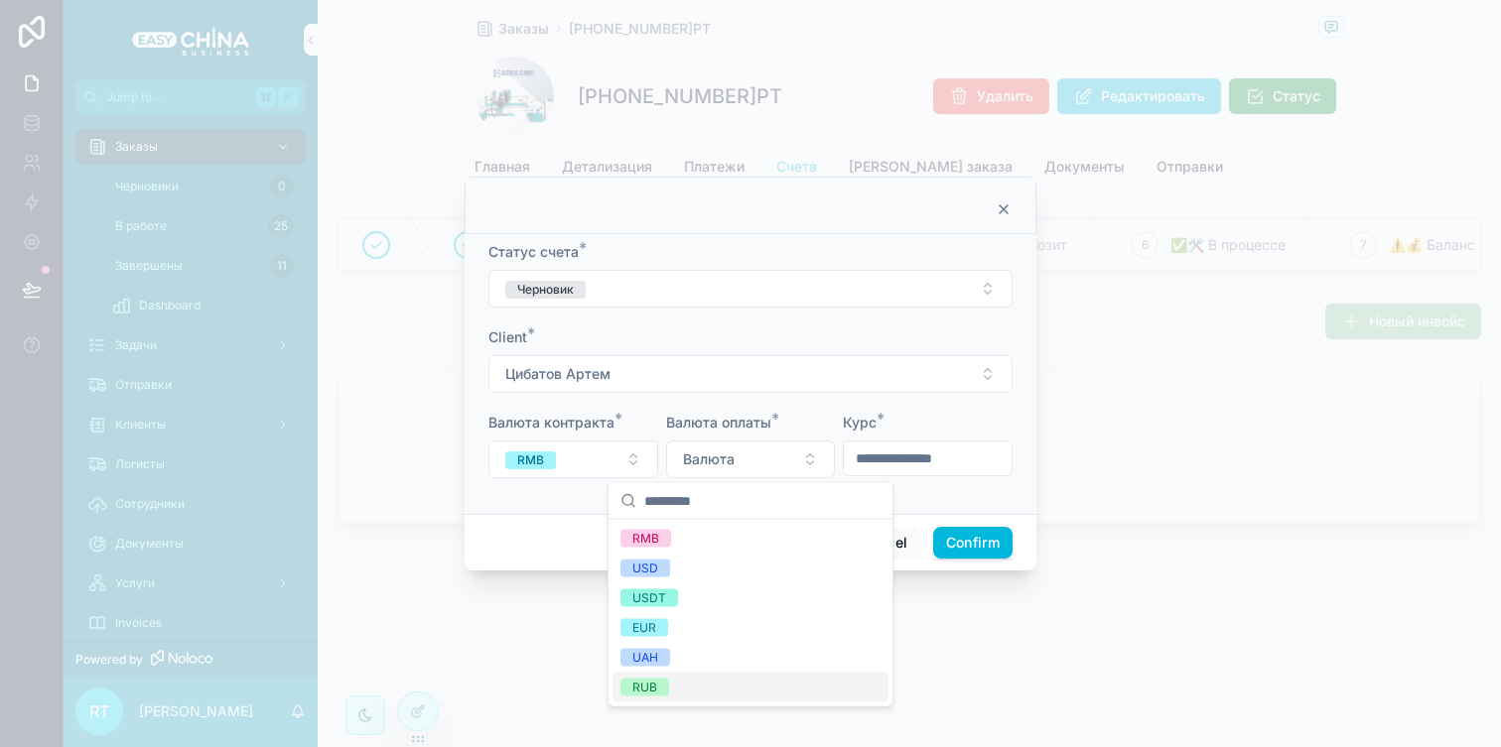
click at [720, 673] on div "RUB" at bounding box center [750, 688] width 276 height 30
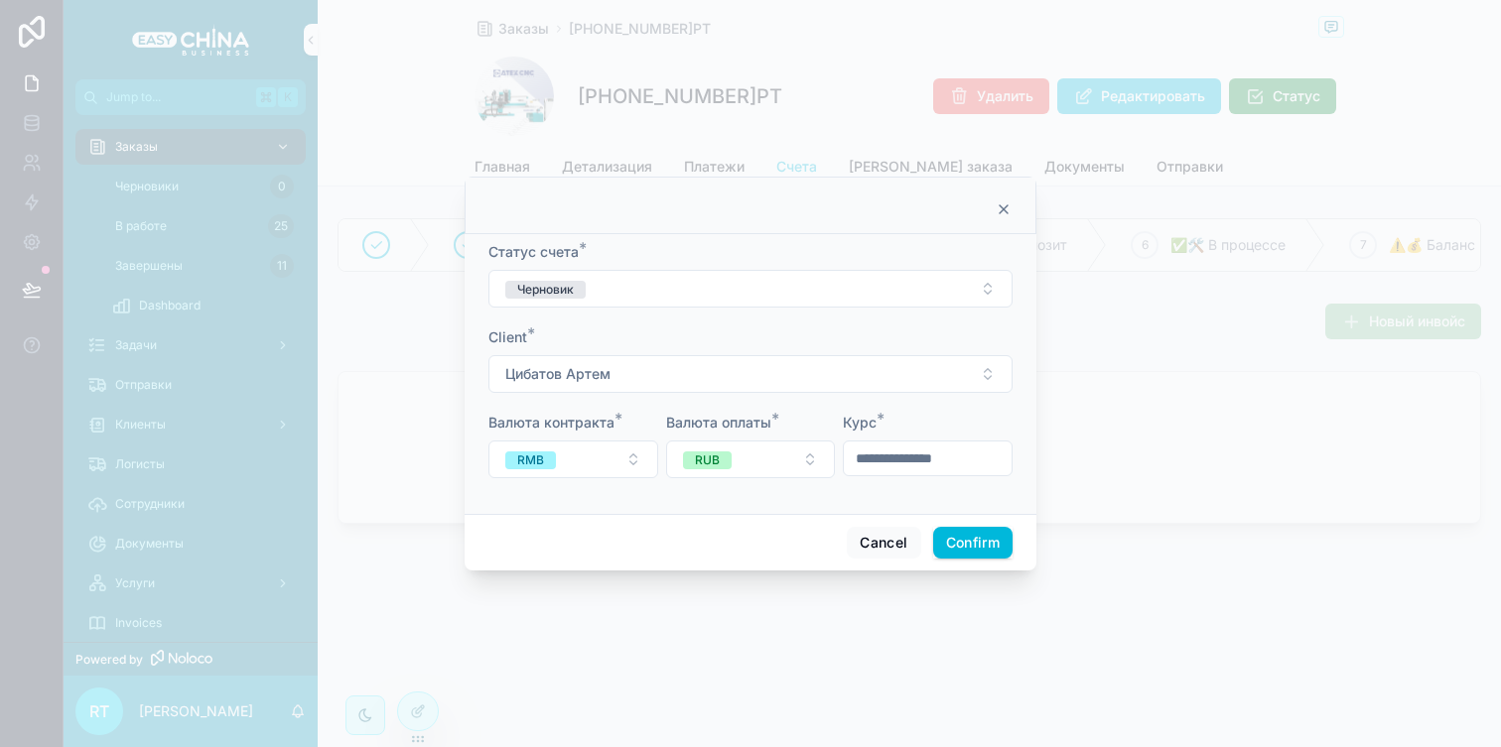
click at [937, 458] on input "text" at bounding box center [928, 459] width 168 height 28
click at [1004, 205] on icon at bounding box center [1003, 209] width 16 height 16
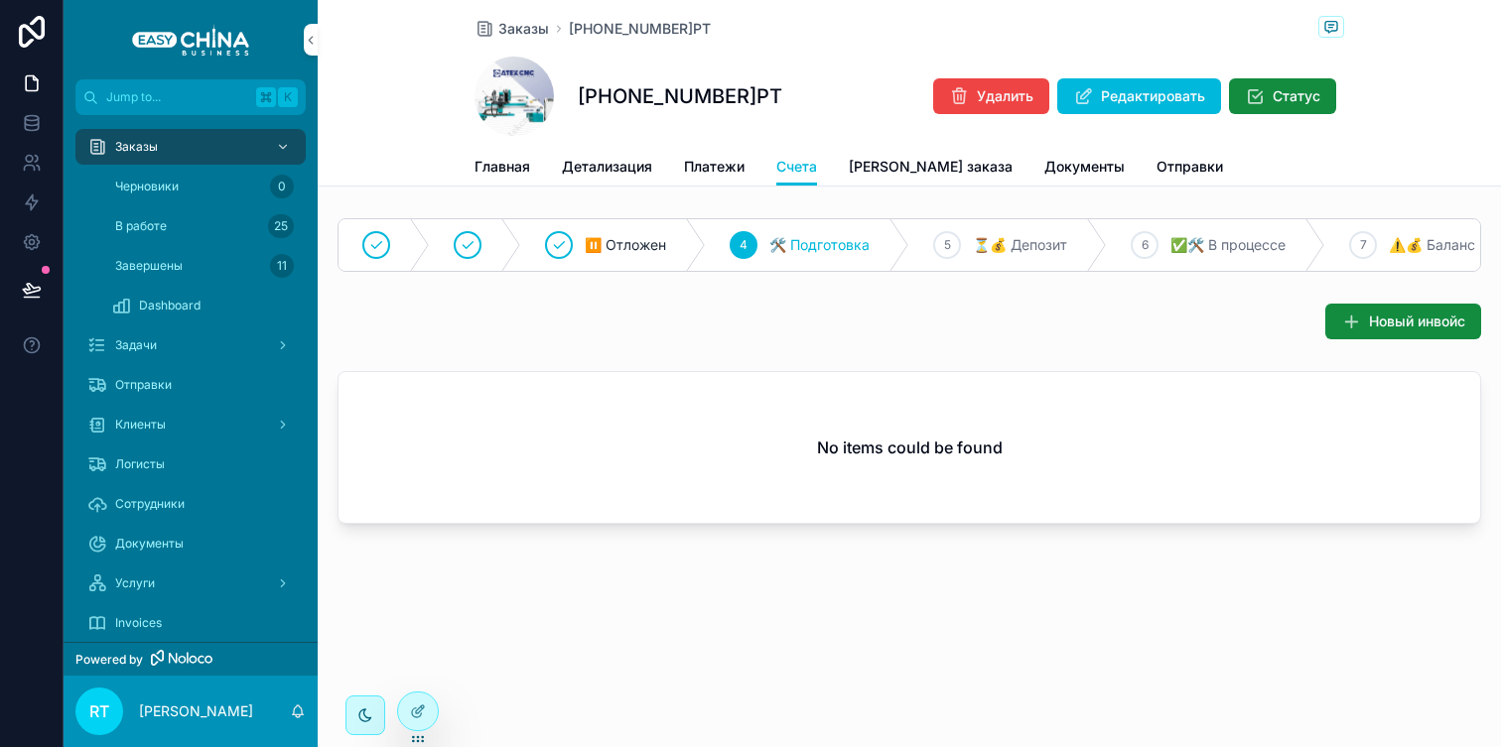
click at [872, 162] on span "[PERSON_NAME] заказа" at bounding box center [931, 167] width 164 height 20
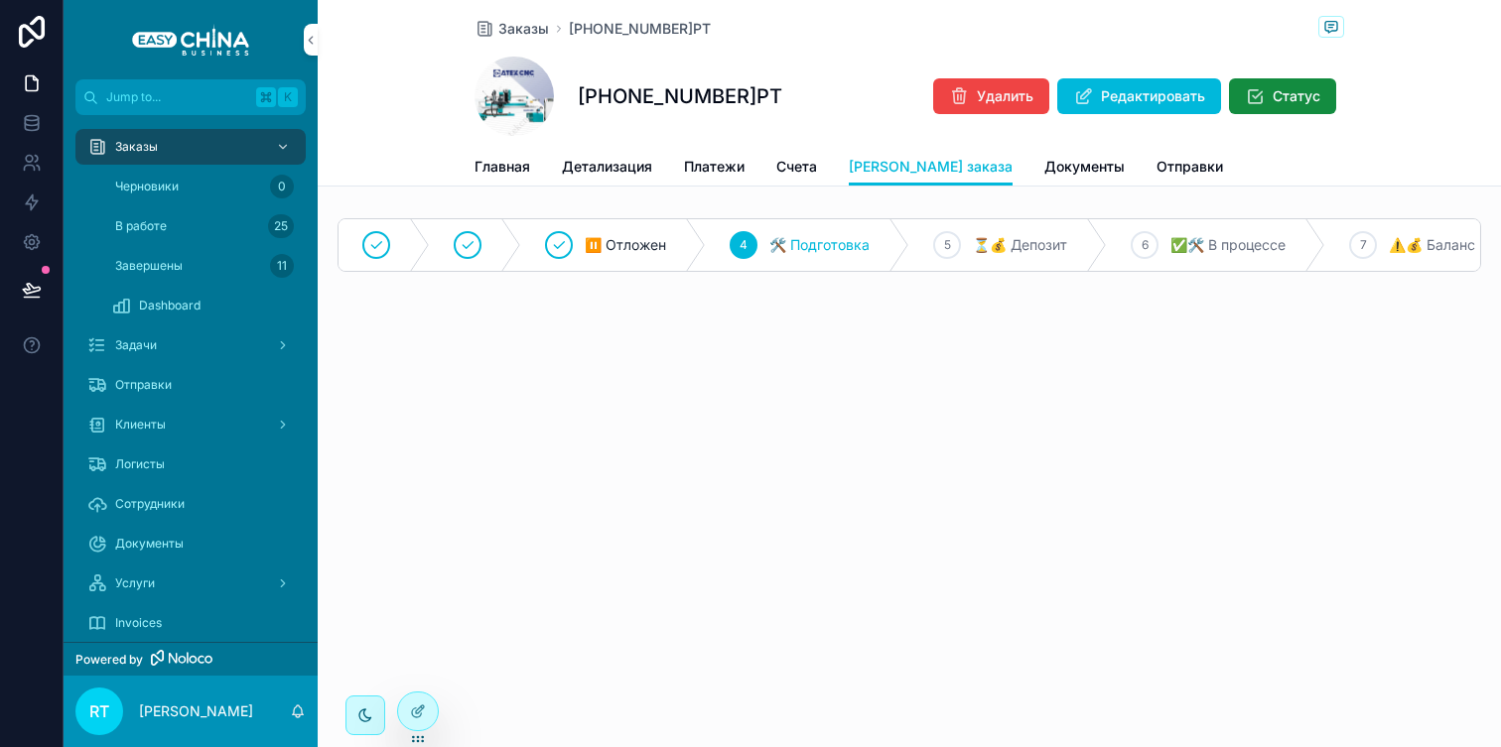
click at [1044, 165] on span "Документы" at bounding box center [1084, 167] width 80 height 20
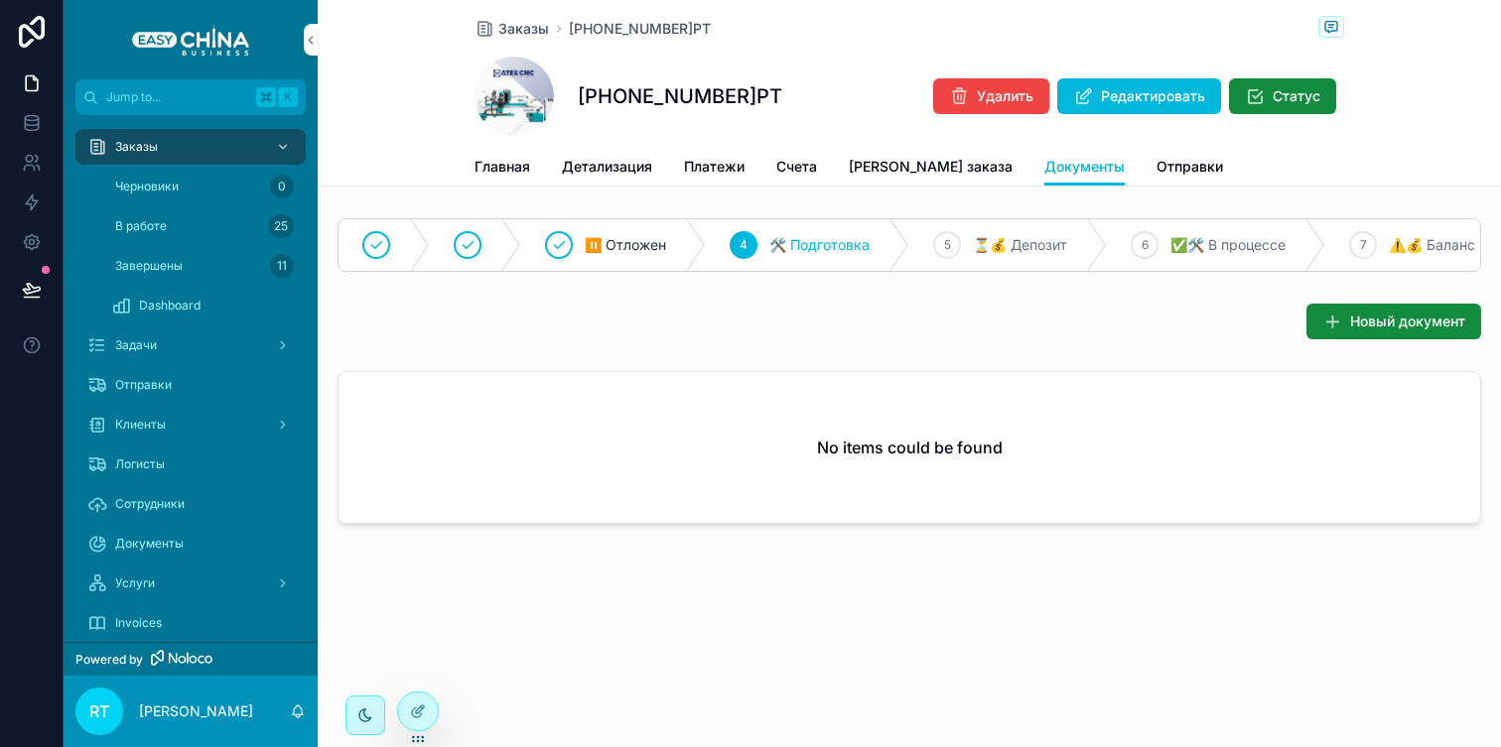
click at [1408, 318] on span "Новый документ" at bounding box center [1407, 322] width 115 height 20
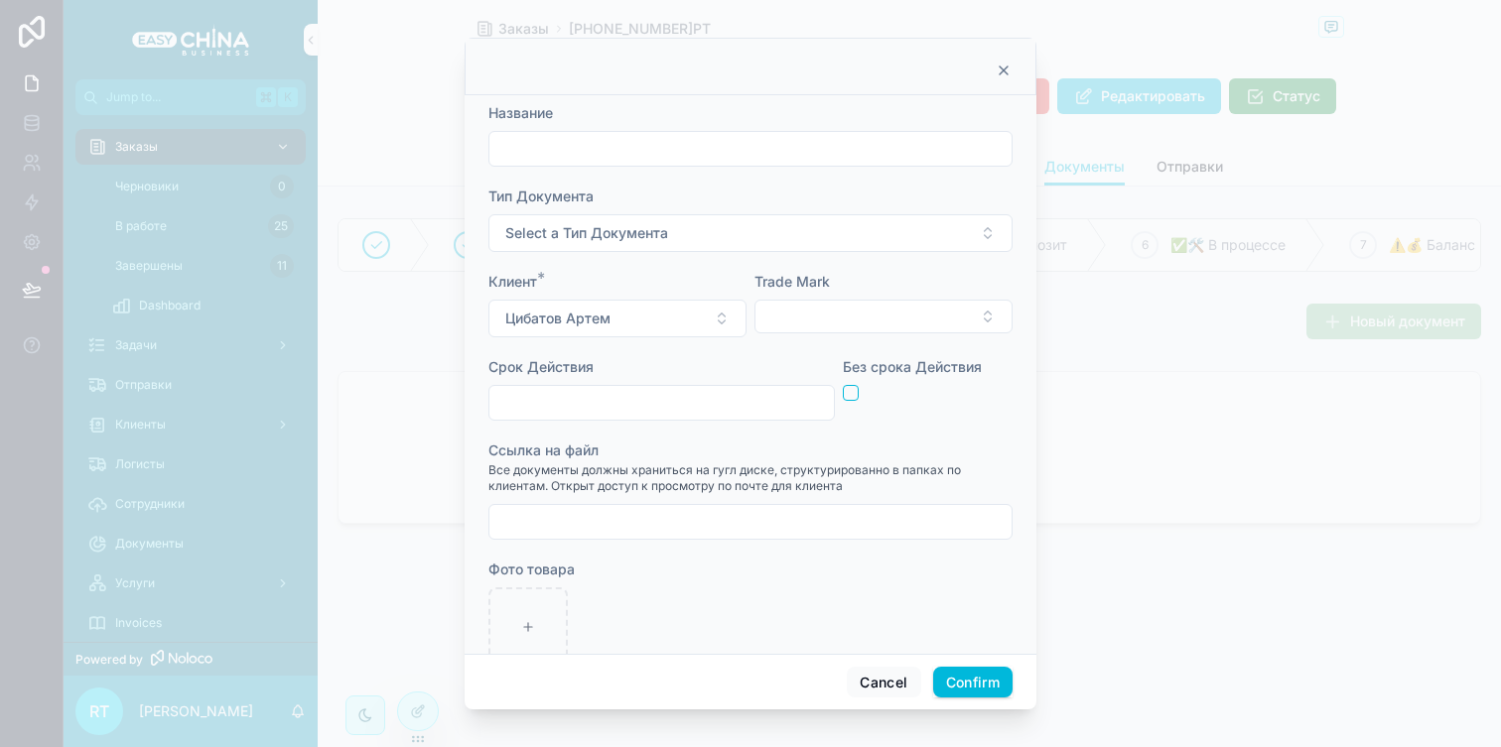
click at [829, 331] on button "Select Button" at bounding box center [883, 317] width 258 height 34
click at [832, 321] on button "Select Button" at bounding box center [883, 317] width 258 height 34
click at [821, 224] on button "Select a Тип Документа" at bounding box center [750, 233] width 524 height 38
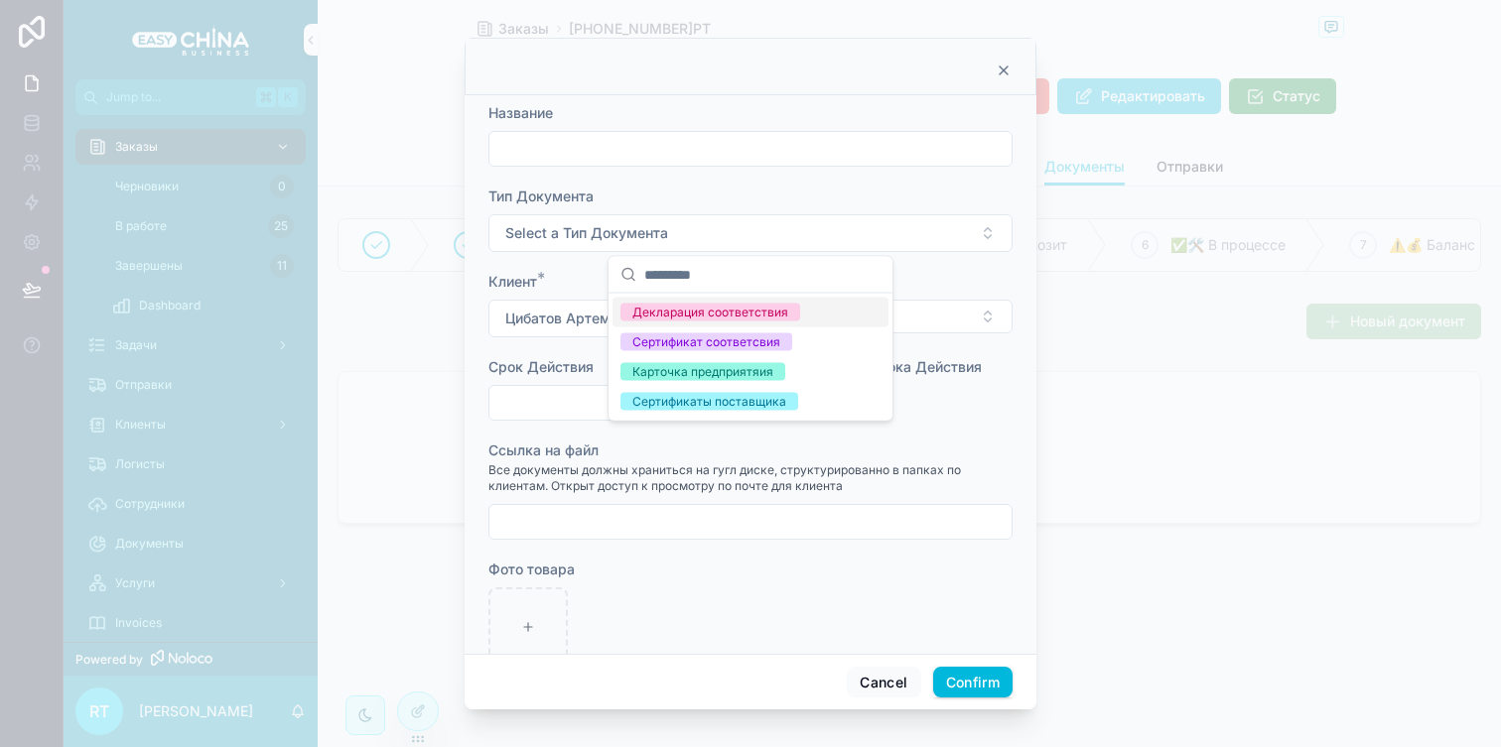
click at [796, 225] on button "Select a Тип Документа" at bounding box center [750, 233] width 524 height 38
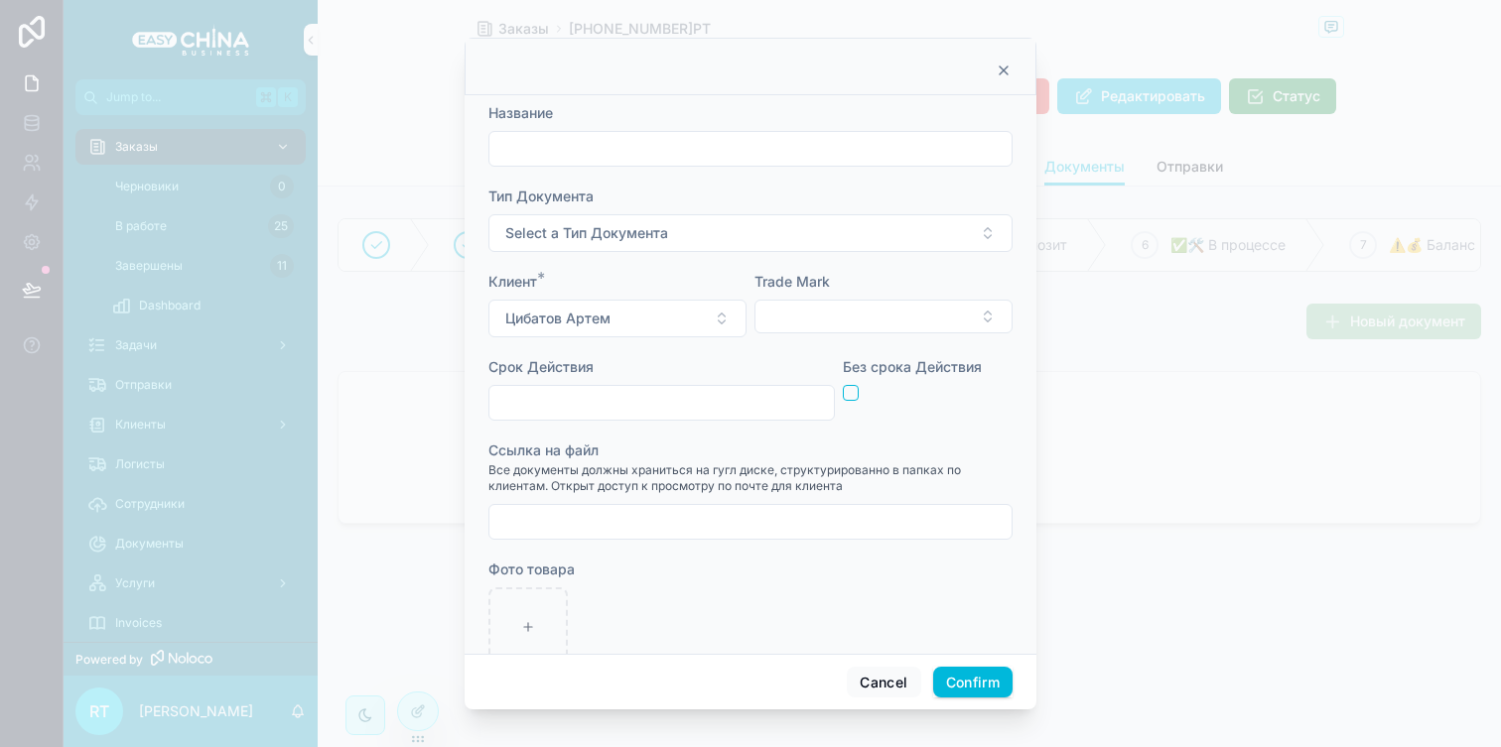
click at [752, 407] on input "text" at bounding box center [661, 403] width 344 height 28
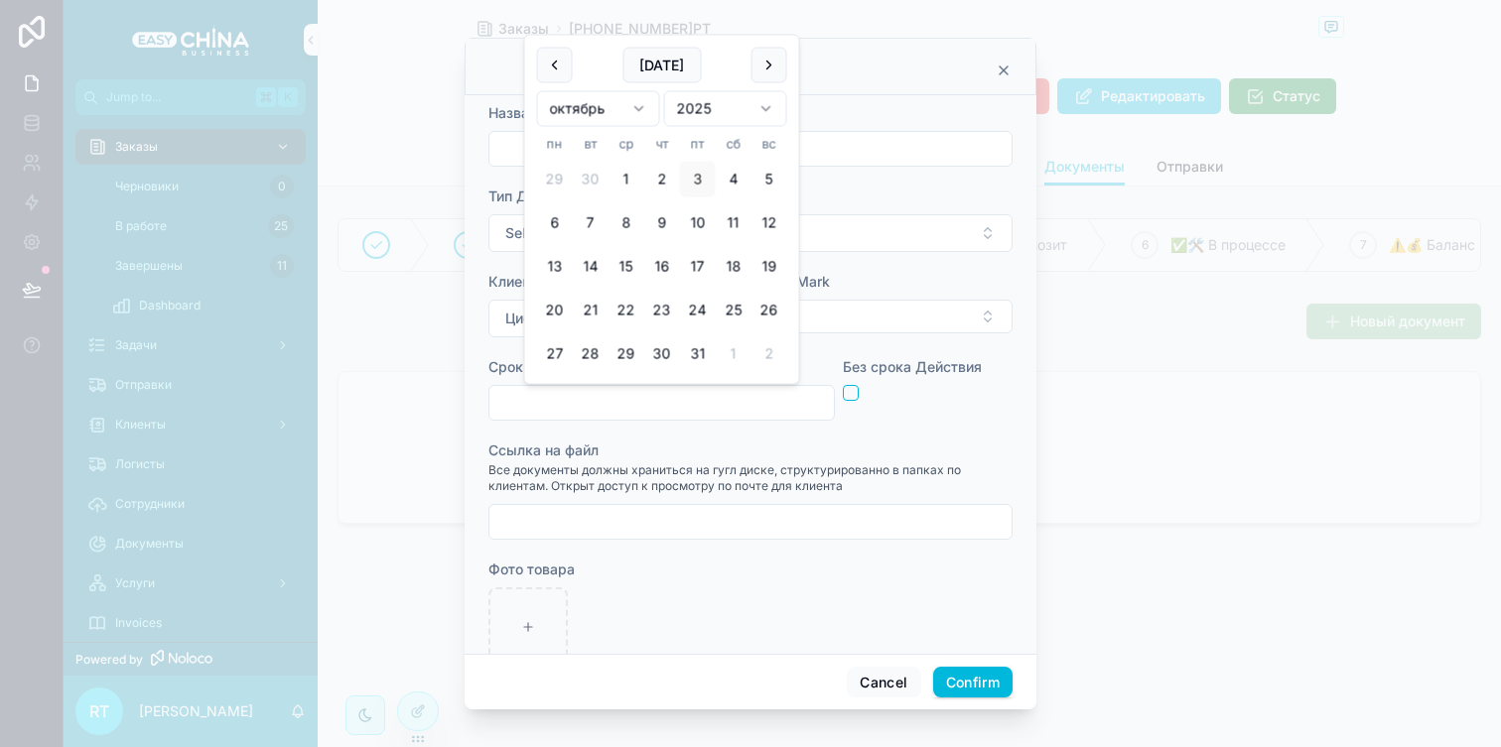
click at [764, 407] on input "text" at bounding box center [661, 403] width 344 height 28
click at [827, 353] on form "Название Тип Документа Select a Тип Документа Клиент * Цибатов Артем Trade Mark…" at bounding box center [750, 395] width 524 height 584
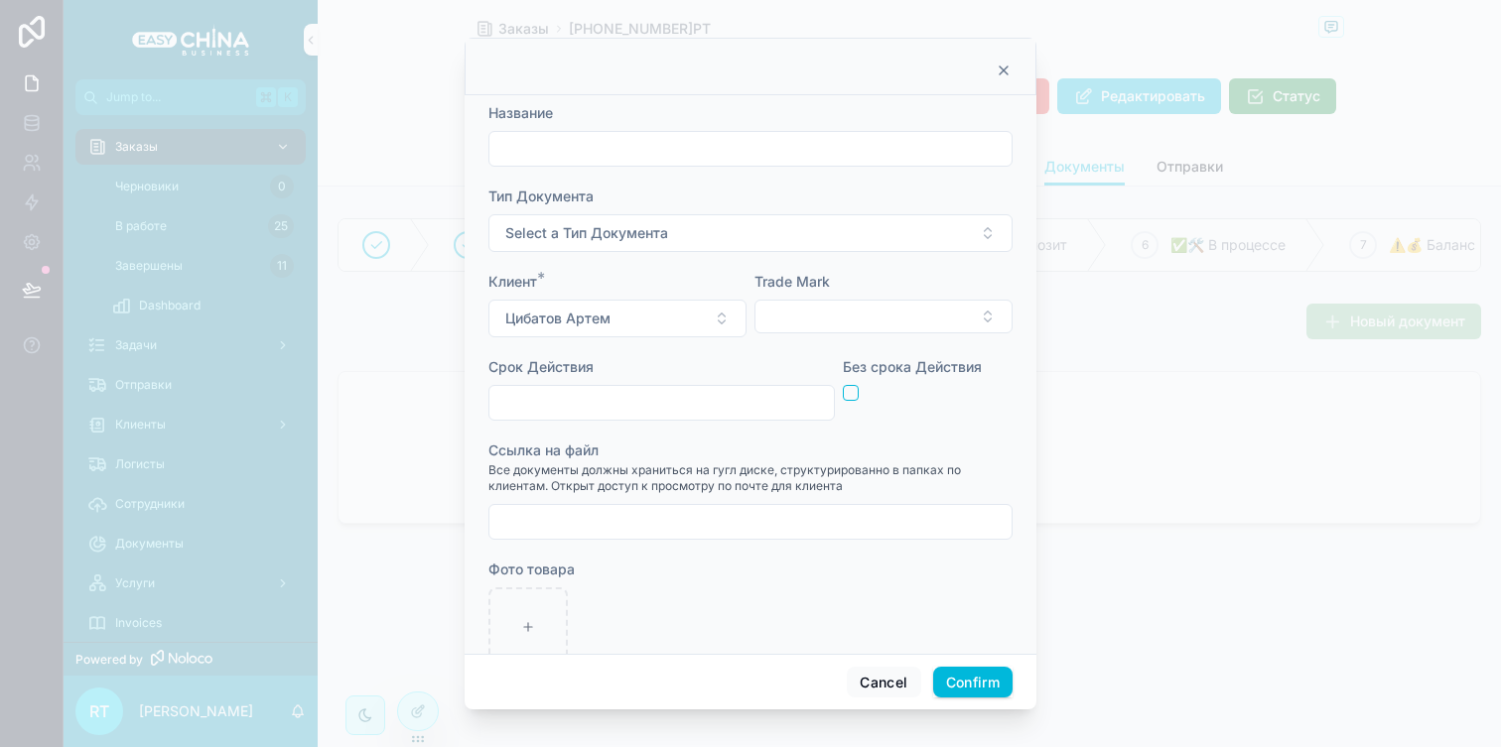
click at [800, 385] on div at bounding box center [661, 403] width 346 height 36
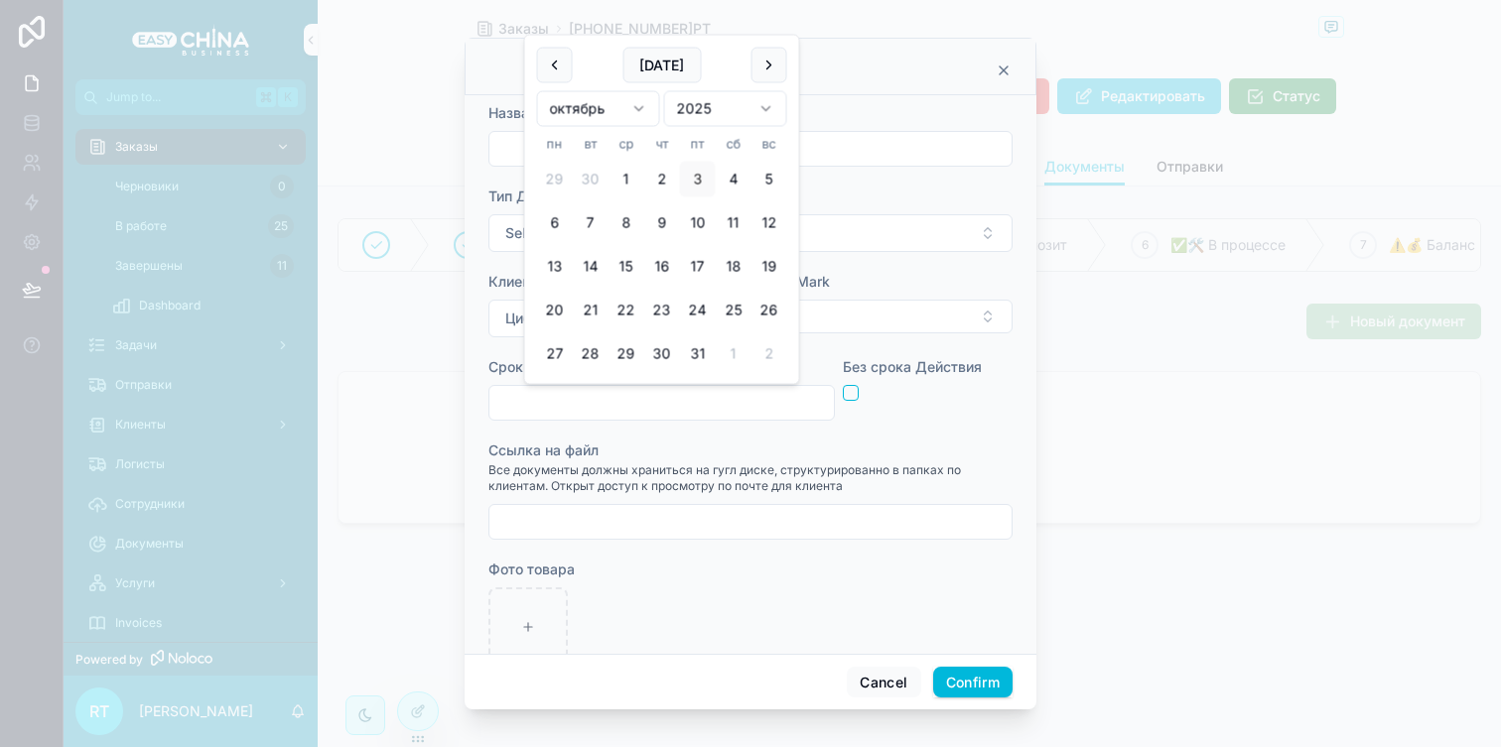
click at [797, 396] on input "text" at bounding box center [661, 403] width 344 height 28
click at [824, 364] on div "Срок Действия" at bounding box center [661, 367] width 346 height 20
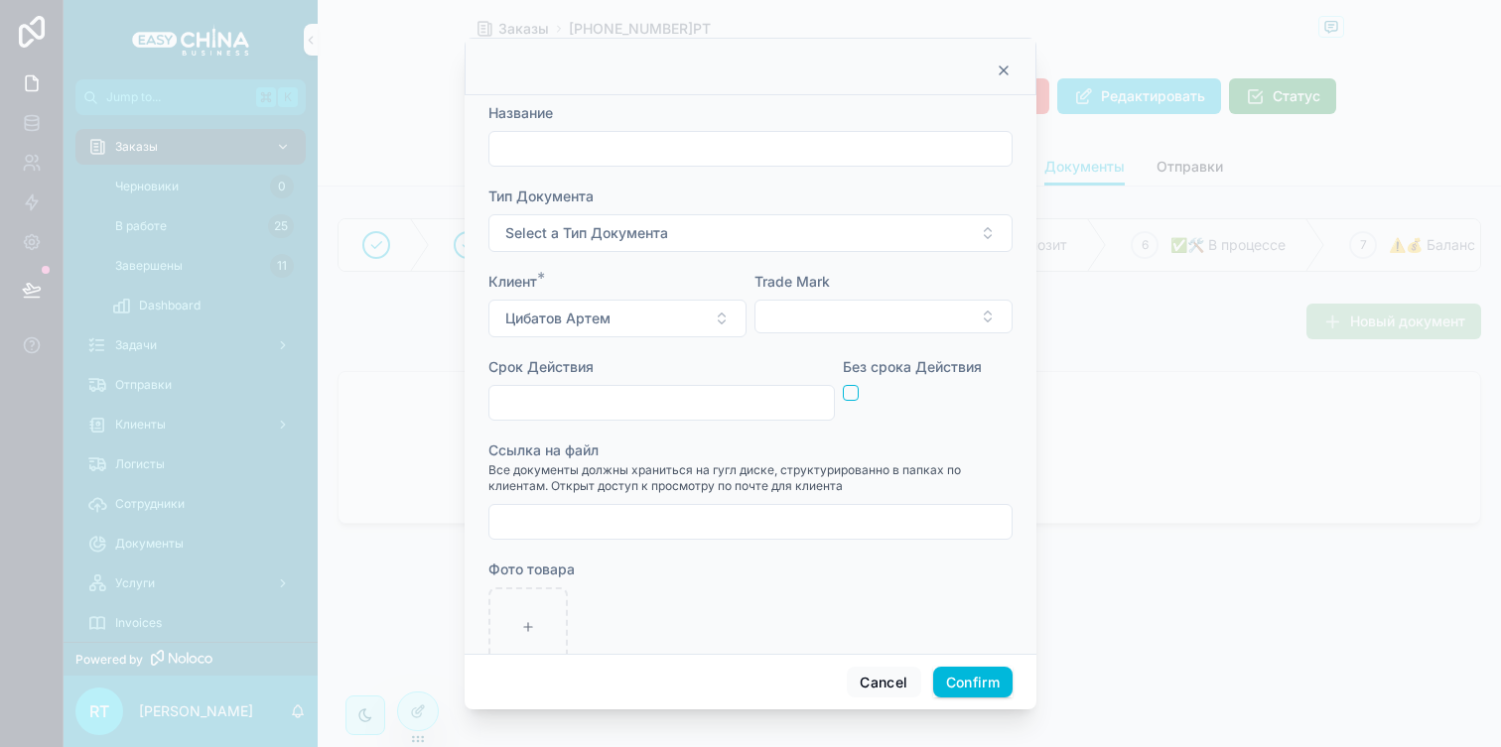
scroll to position [48, 0]
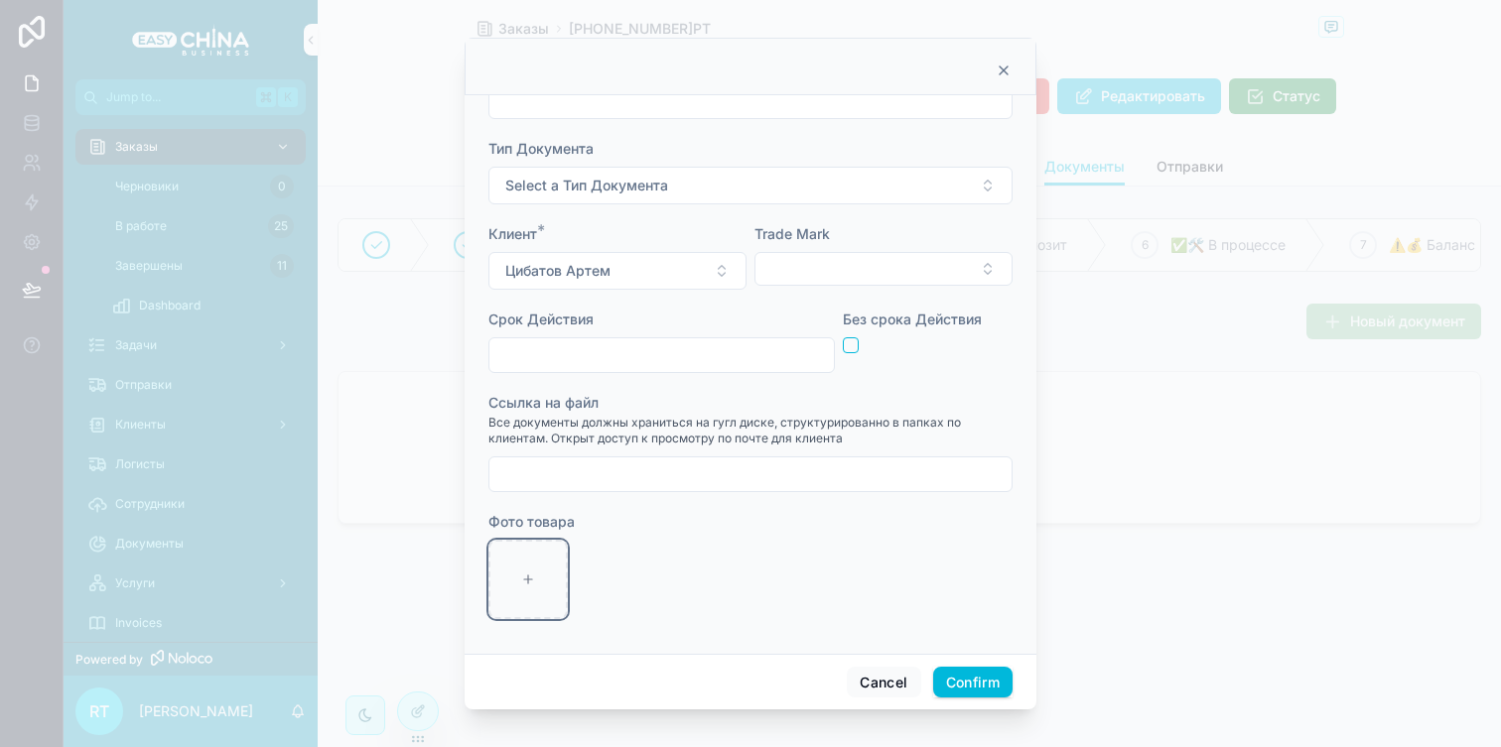
click at [531, 559] on div at bounding box center [527, 579] width 79 height 79
click at [996, 66] on icon at bounding box center [1003, 71] width 16 height 16
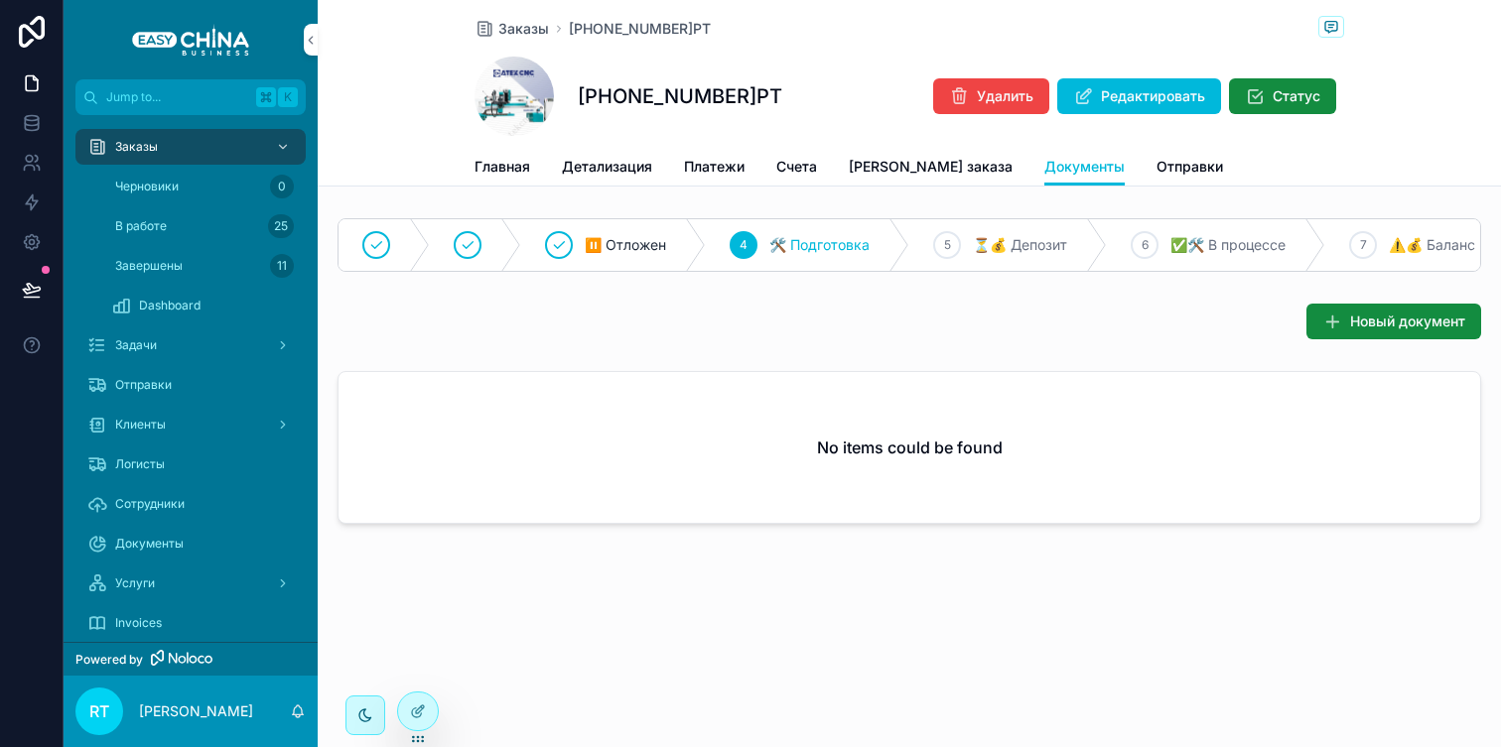
click at [787, 157] on span "Счета" at bounding box center [796, 167] width 41 height 20
click at [1377, 317] on span "Новый инвойс" at bounding box center [1417, 322] width 96 height 20
